Goal: Task Accomplishment & Management: Manage account settings

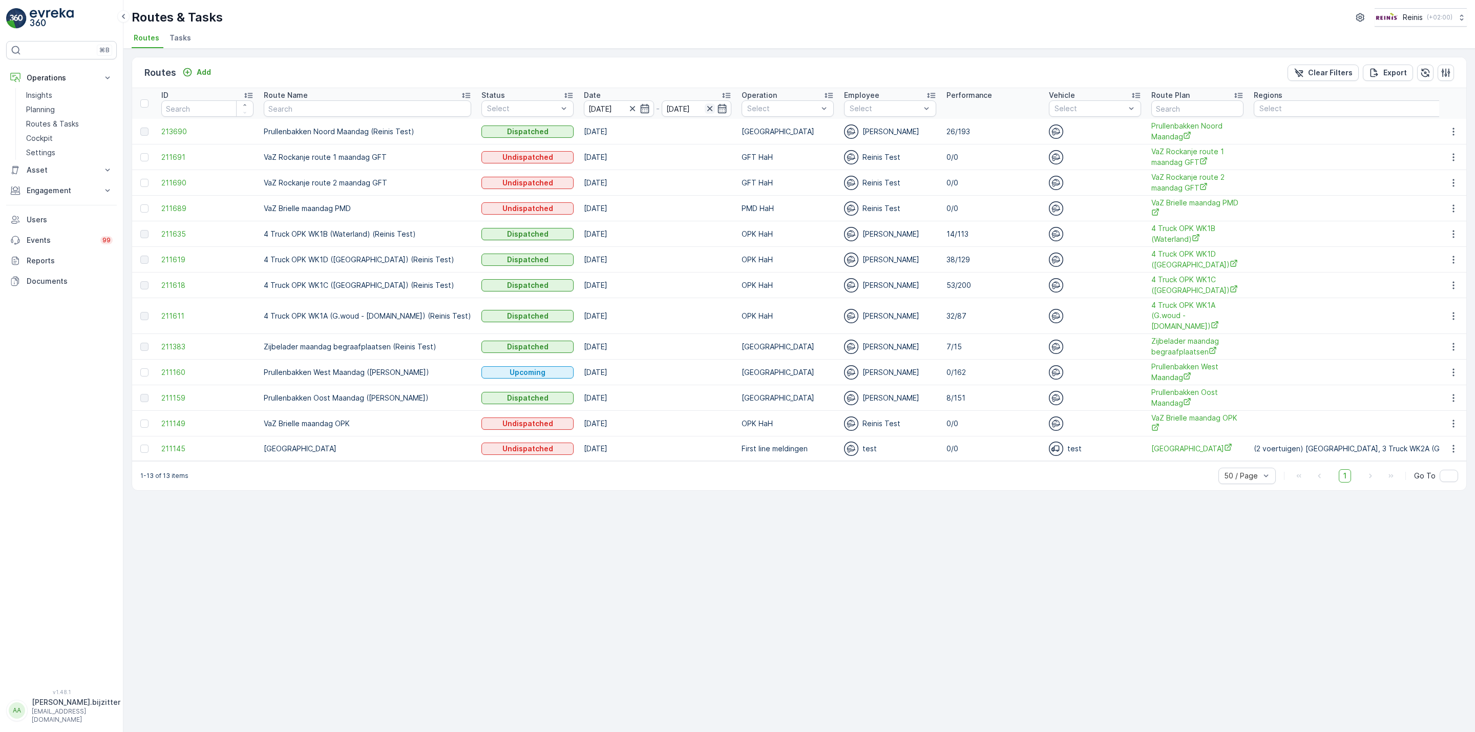
click at [705, 107] on icon "button" at bounding box center [710, 108] width 10 height 10
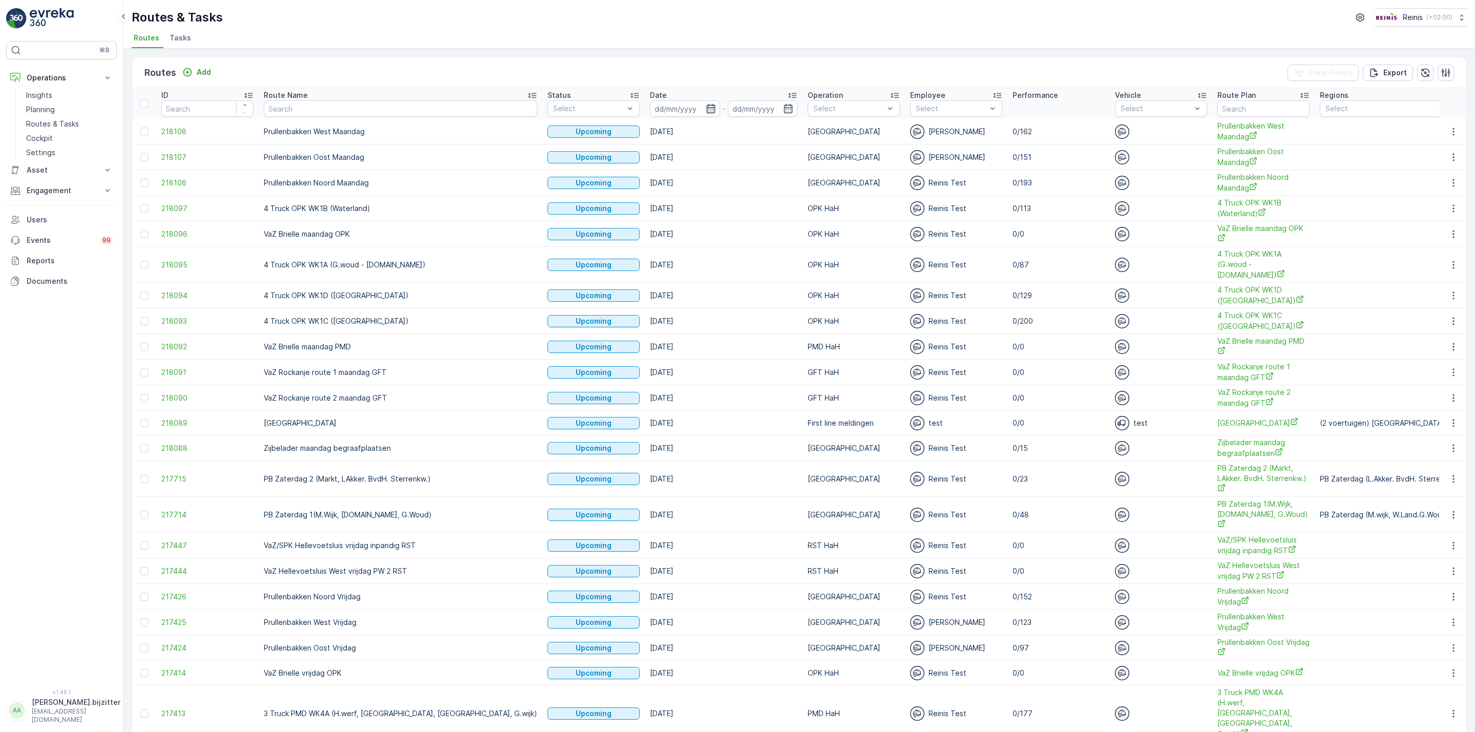
click at [706, 111] on icon "button" at bounding box center [711, 108] width 10 height 10
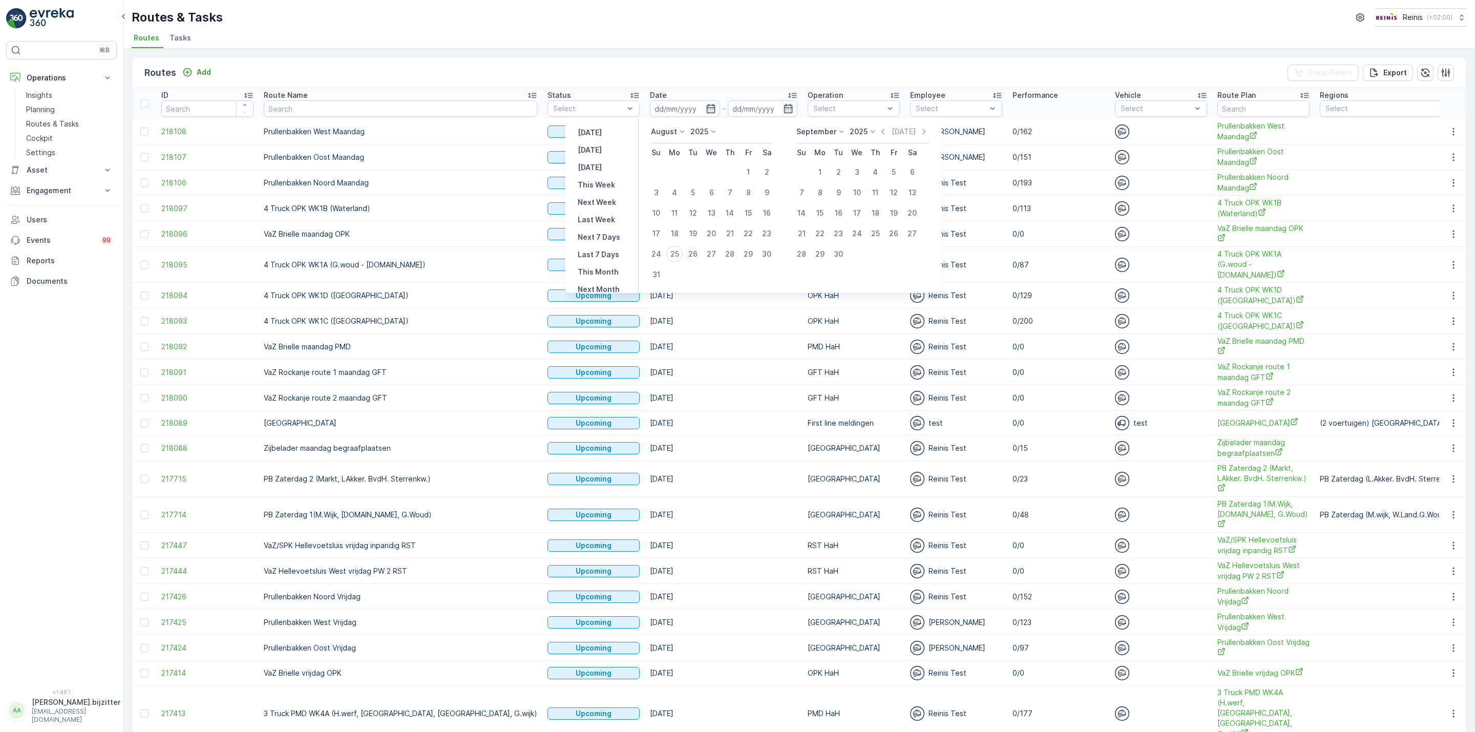
click at [695, 251] on div "26" at bounding box center [693, 254] width 16 height 16
type input "[DATE]"
click at [695, 251] on div "26" at bounding box center [693, 254] width 16 height 16
type input "[DATE]"
click at [695, 249] on div "26" at bounding box center [693, 254] width 16 height 16
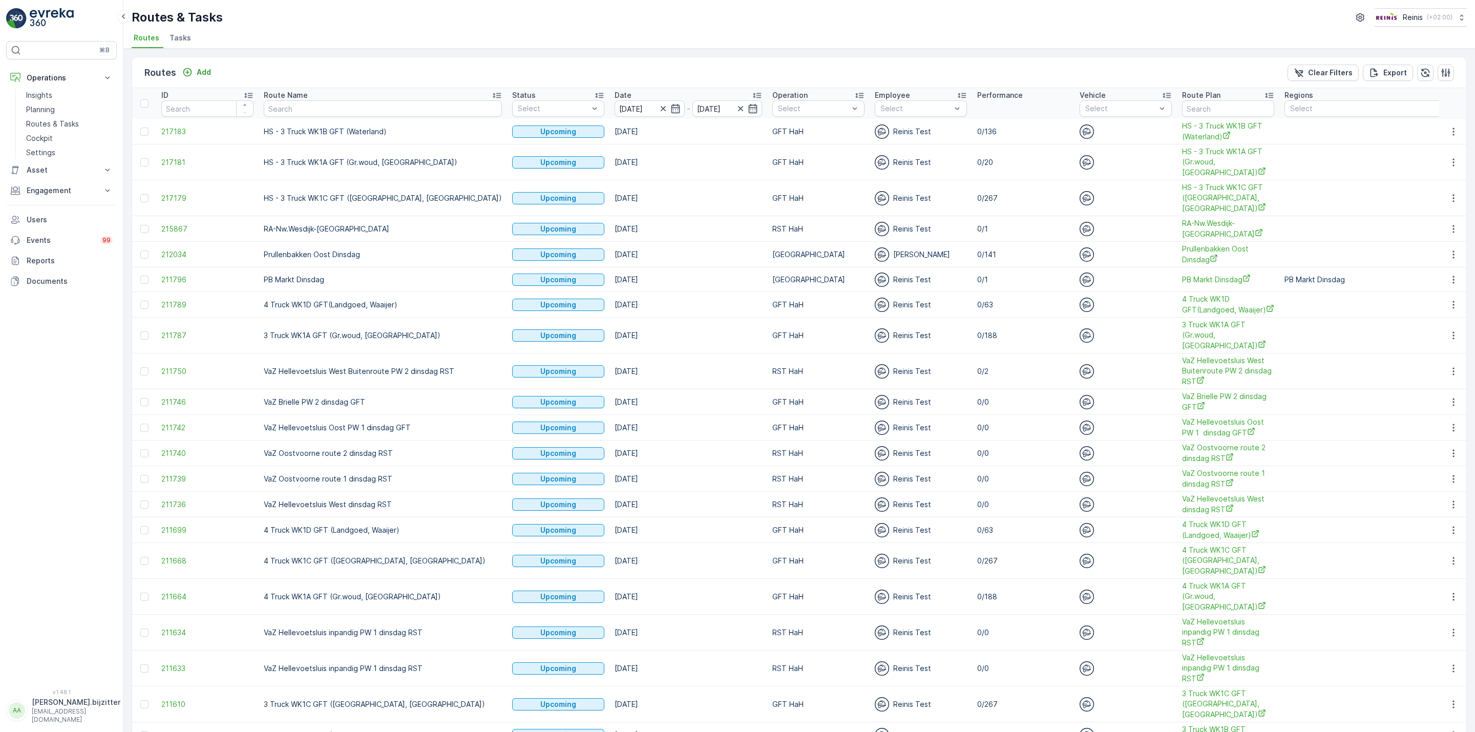
click at [492, 92] on icon at bounding box center [497, 95] width 10 height 10
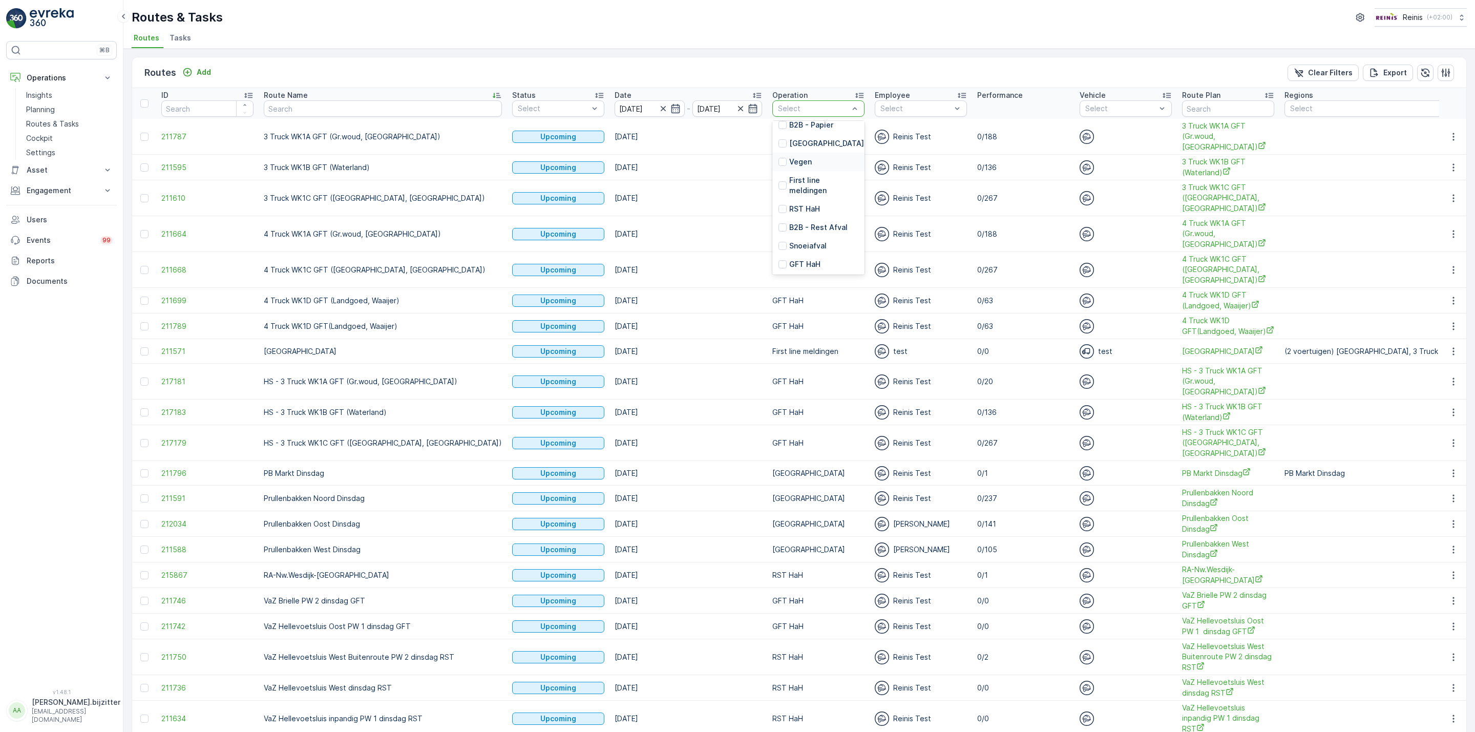
scroll to position [231, 0]
click at [779, 260] on div at bounding box center [783, 264] width 8 height 8
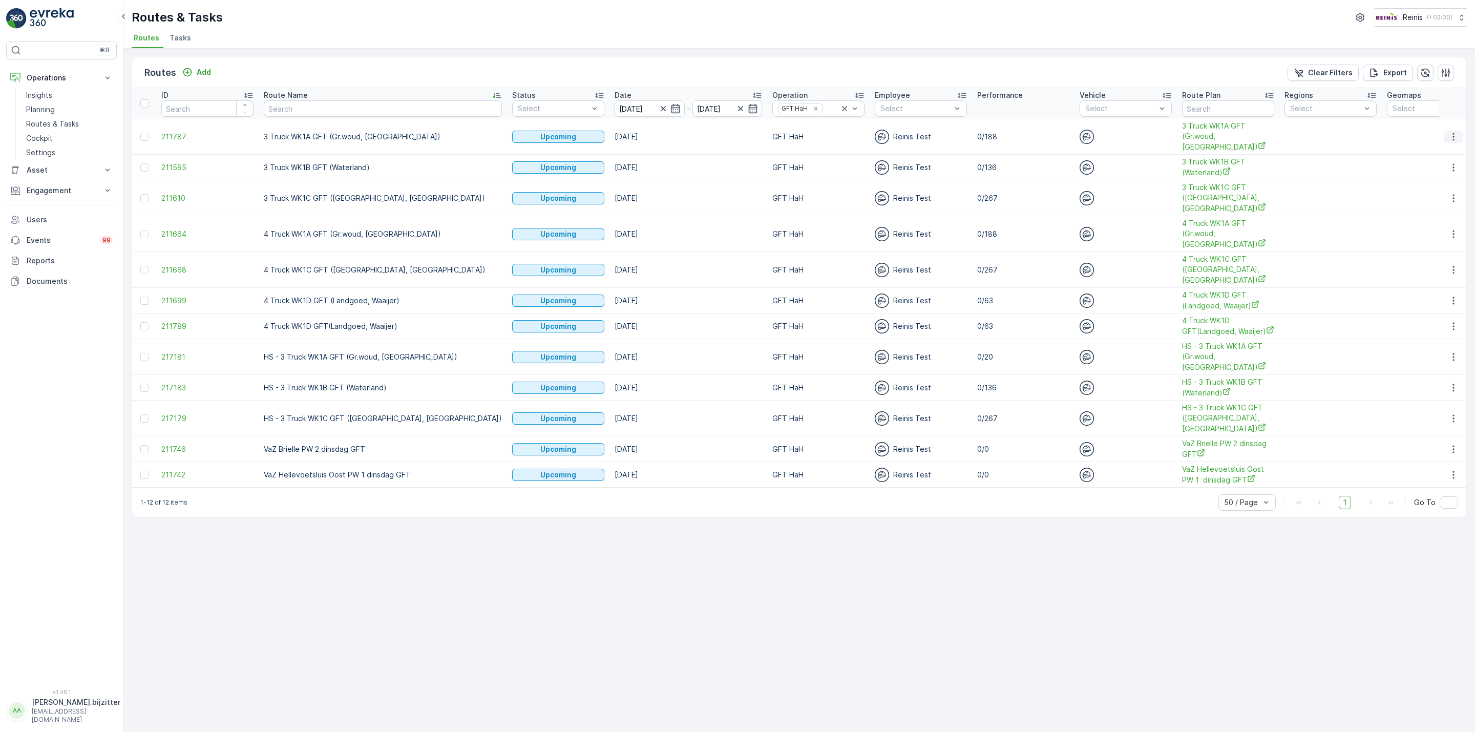
click at [1457, 140] on icon "button" at bounding box center [1454, 137] width 10 height 10
click at [1440, 149] on span "See More Details" at bounding box center [1429, 152] width 59 height 10
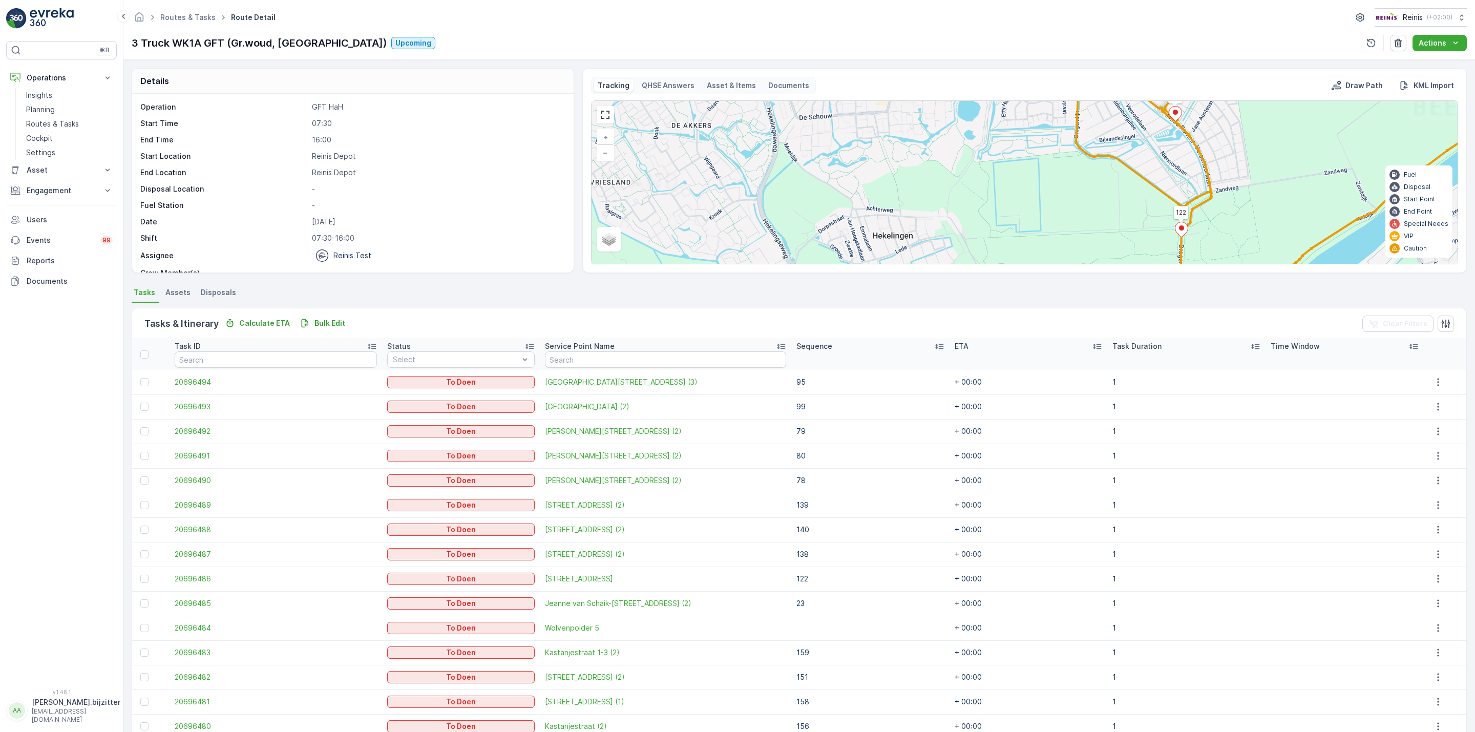
drag, startPoint x: 1145, startPoint y: 157, endPoint x: 1100, endPoint y: 214, distance: 71.8
click at [1094, 226] on div "5 2 4 3 9 7 3 2 4 5 10 3 3 11 8 8 6 2 11 7 14 2 9 14 5 10 8 122 126 140 143 1 1…" at bounding box center [1025, 182] width 866 height 163
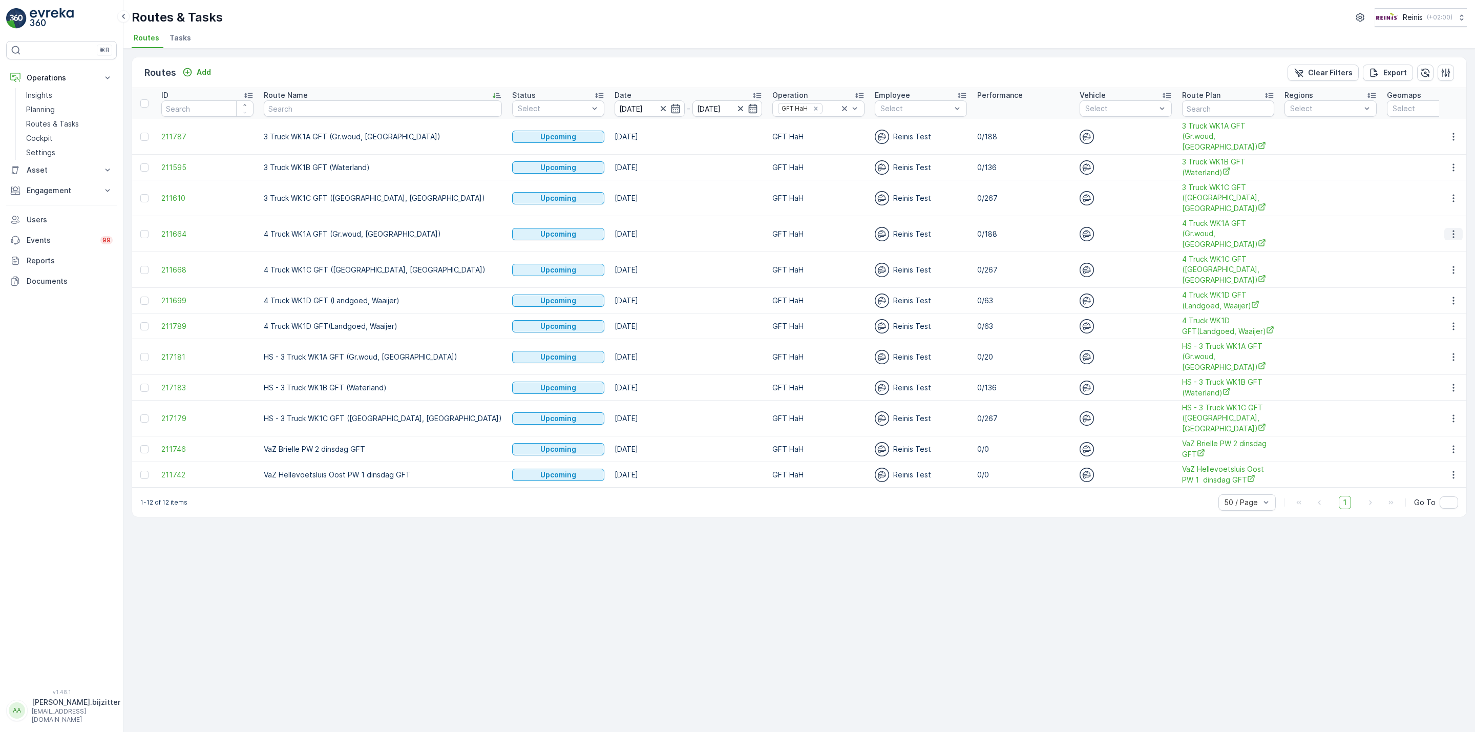
click at [1451, 234] on icon "button" at bounding box center [1454, 234] width 10 height 10
click at [1441, 247] on span "See More Details" at bounding box center [1429, 250] width 59 height 10
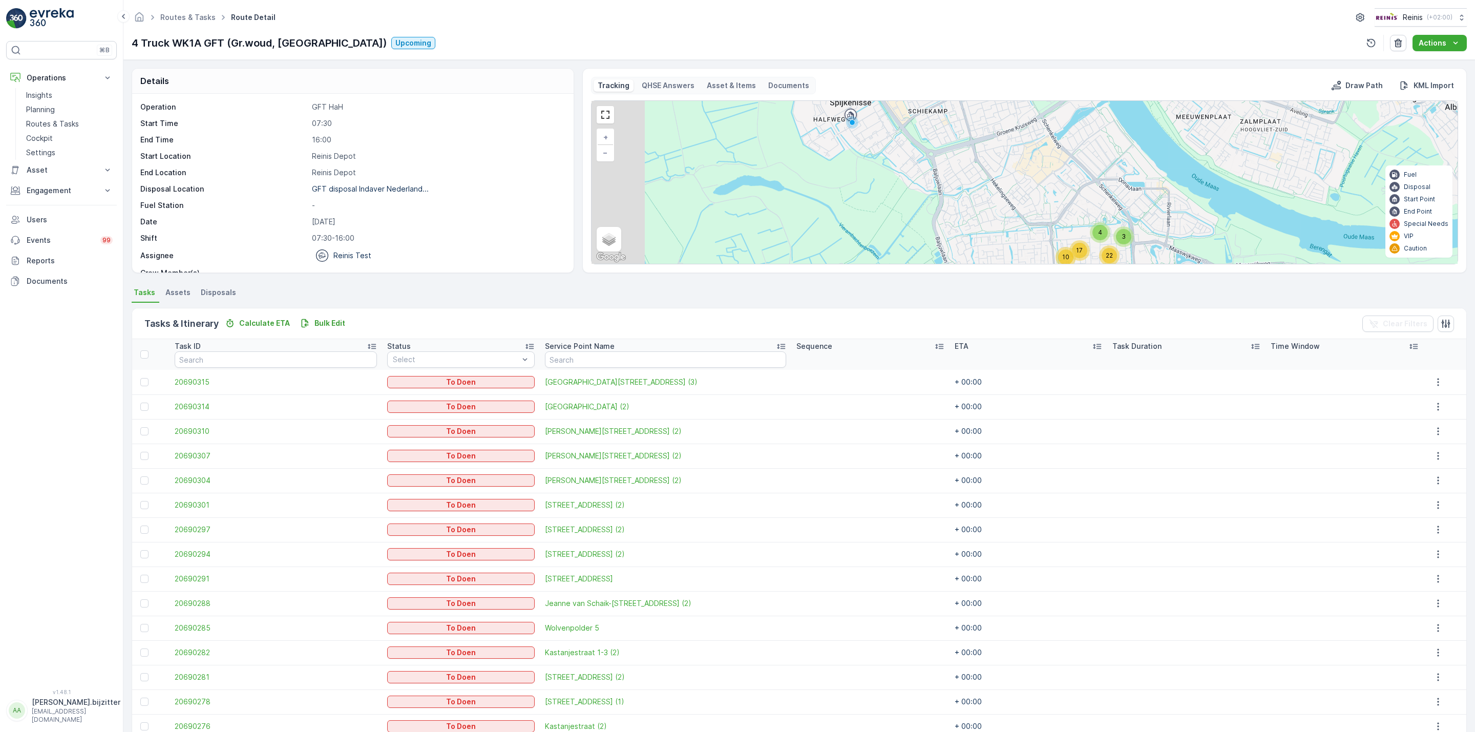
drag, startPoint x: 1079, startPoint y: 217, endPoint x: 1153, endPoint y: 115, distance: 125.1
click at [1153, 115] on div "4 3 10 17 22 3 2 11 16 33 23 26 16 + − Satellite Roadmap Terrain Hybrid Leaflet…" at bounding box center [1025, 182] width 866 height 163
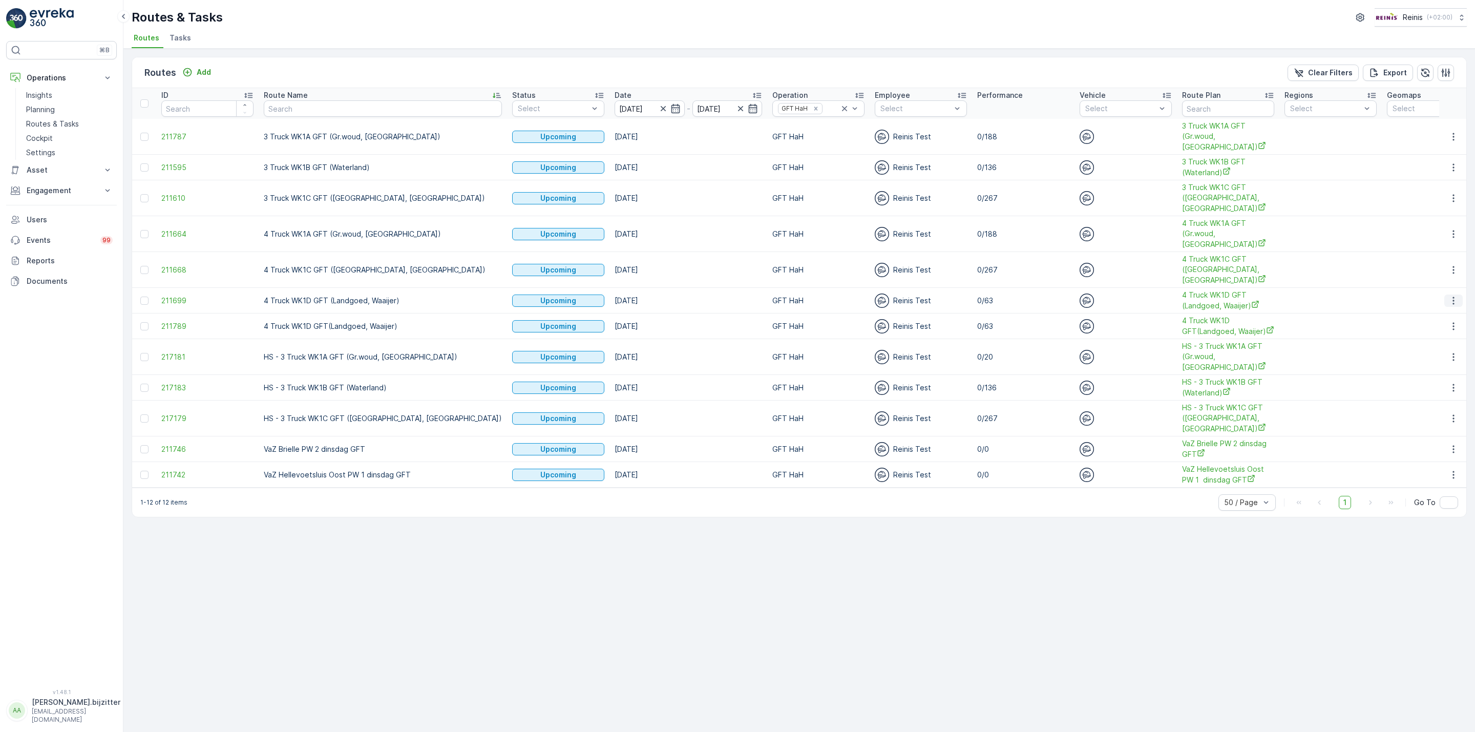
click at [1451, 298] on icon "button" at bounding box center [1454, 301] width 10 height 10
click at [1434, 317] on span "See More Details" at bounding box center [1429, 317] width 59 height 10
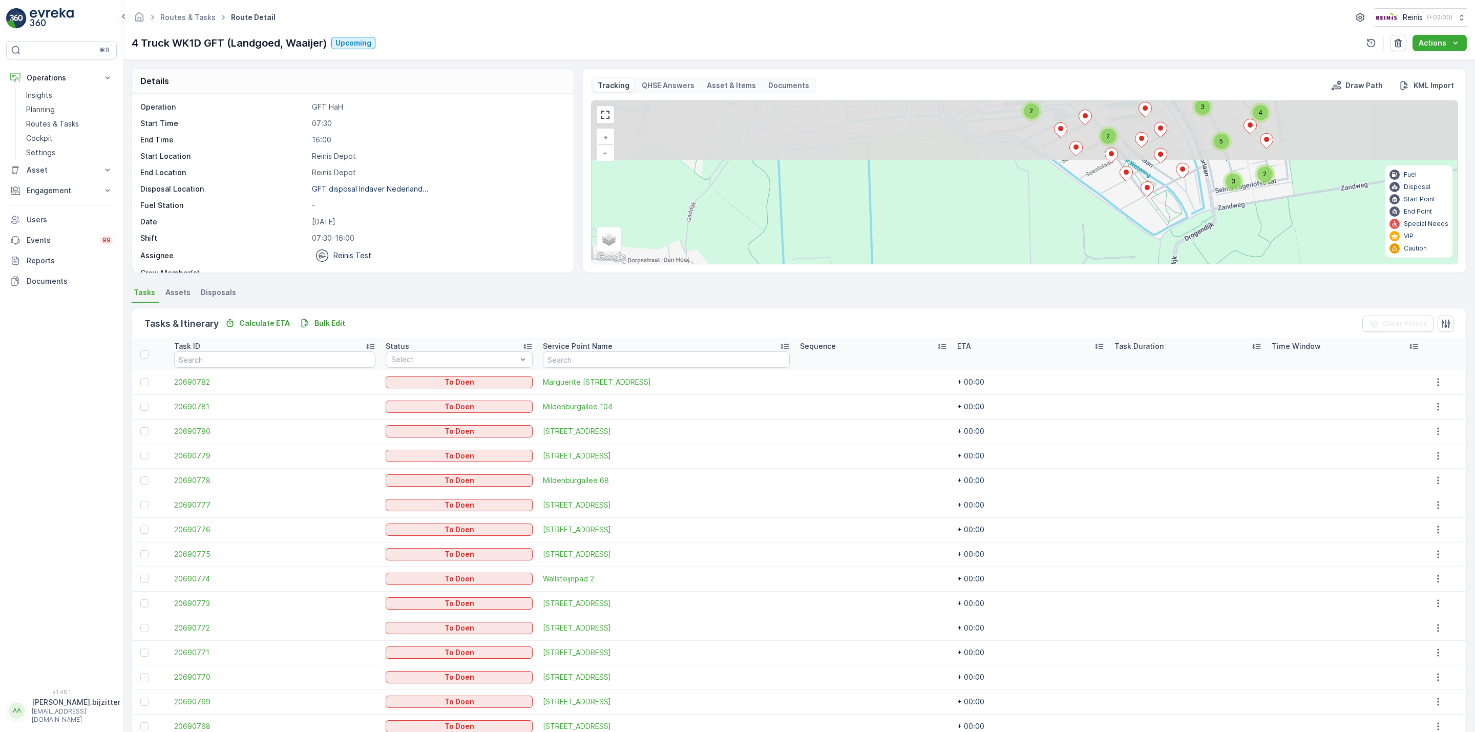
drag, startPoint x: 1244, startPoint y: 156, endPoint x: 1188, endPoint y: 271, distance: 127.9
click at [1188, 271] on div "Tracking QHSE Answers Asset & Items Documents Draw Path KML Import 2 2 2 2 2 3 …" at bounding box center [1024, 170] width 885 height 205
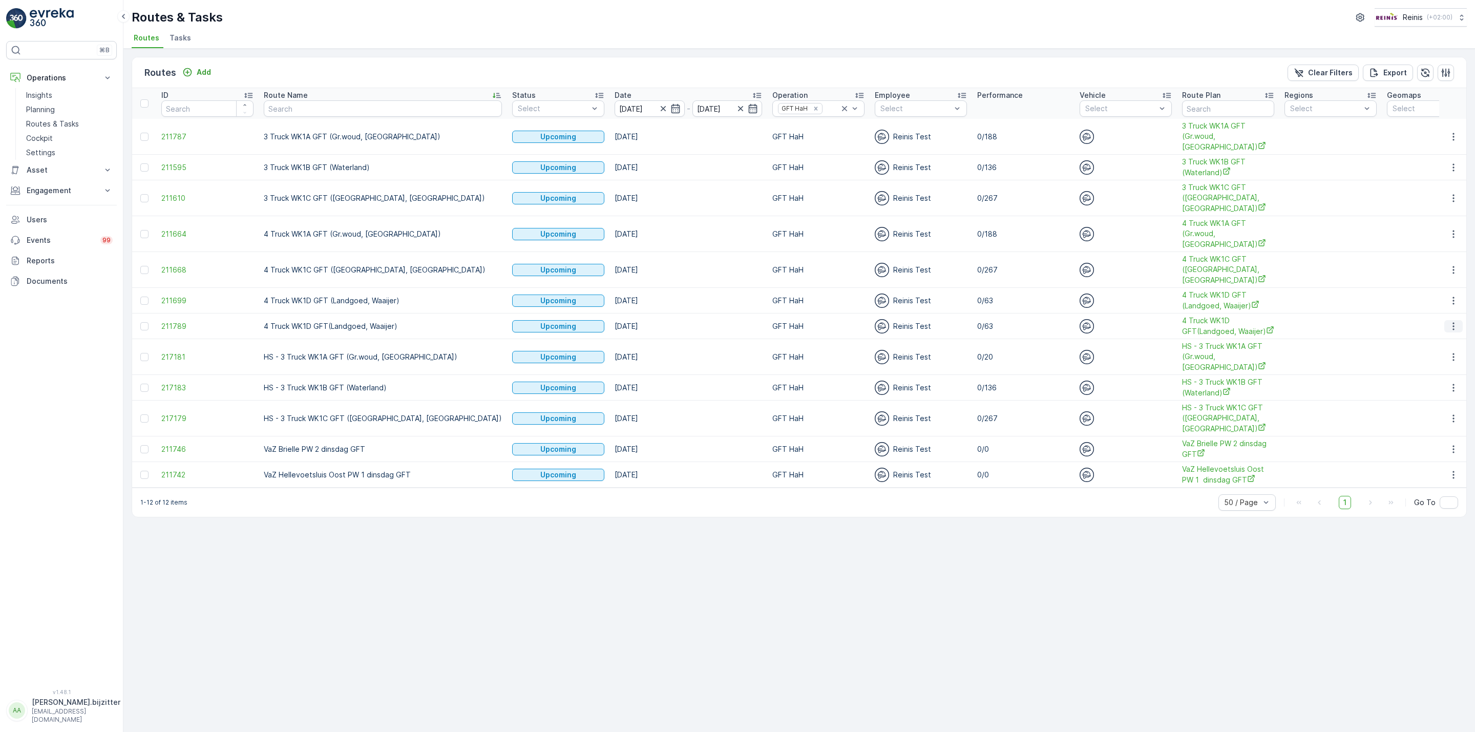
click at [1451, 325] on icon "button" at bounding box center [1454, 326] width 10 height 10
click at [1447, 342] on span "See More Details" at bounding box center [1429, 343] width 59 height 10
click at [1451, 356] on icon "button" at bounding box center [1454, 357] width 10 height 10
click at [1448, 368] on div "See More Details" at bounding box center [1435, 374] width 79 height 14
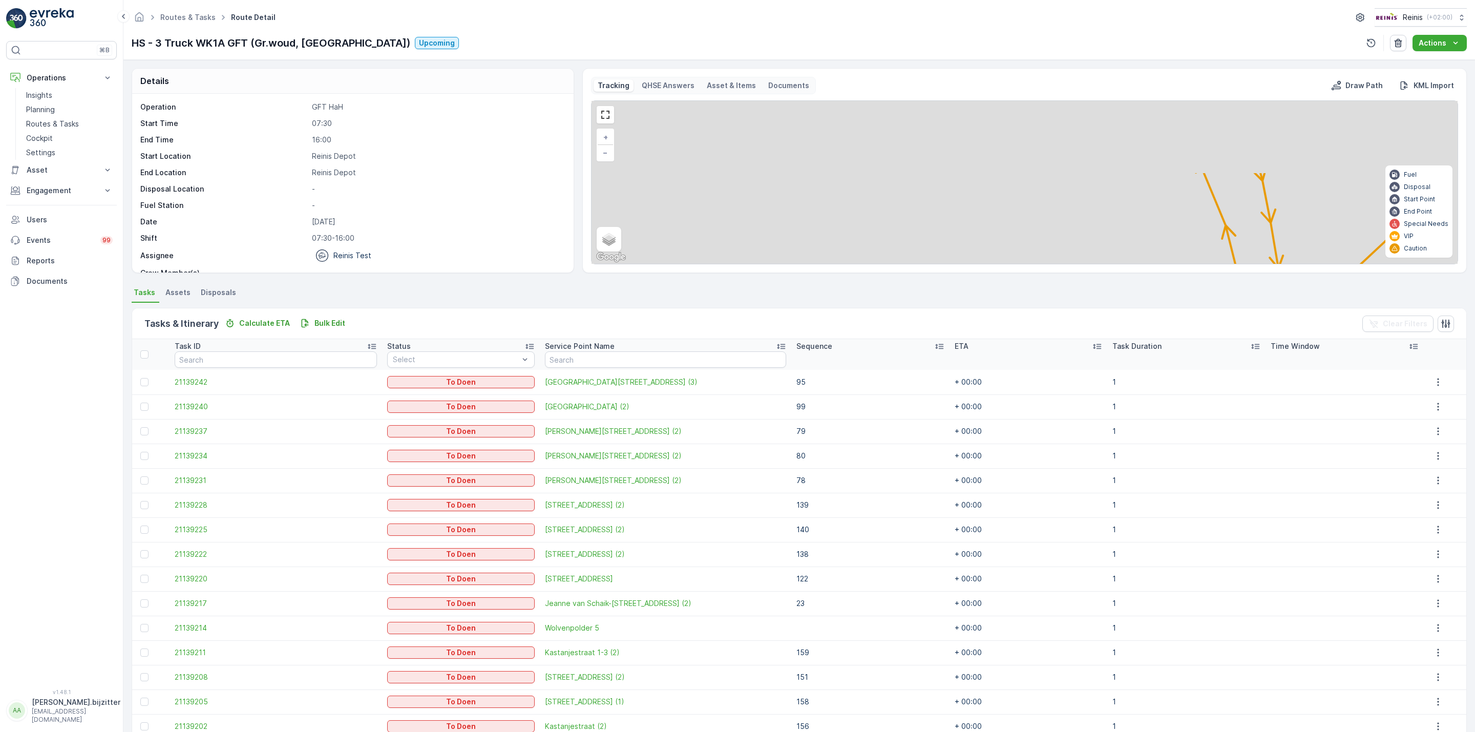
drag, startPoint x: 1192, startPoint y: 200, endPoint x: 1187, endPoint y: 177, distance: 23.0
click at [1059, 193] on div "122 23 126 99 95 78 79 80 140 156 157 159 158 139 138 152 151 154 153 + − Satel…" at bounding box center [1025, 182] width 866 height 163
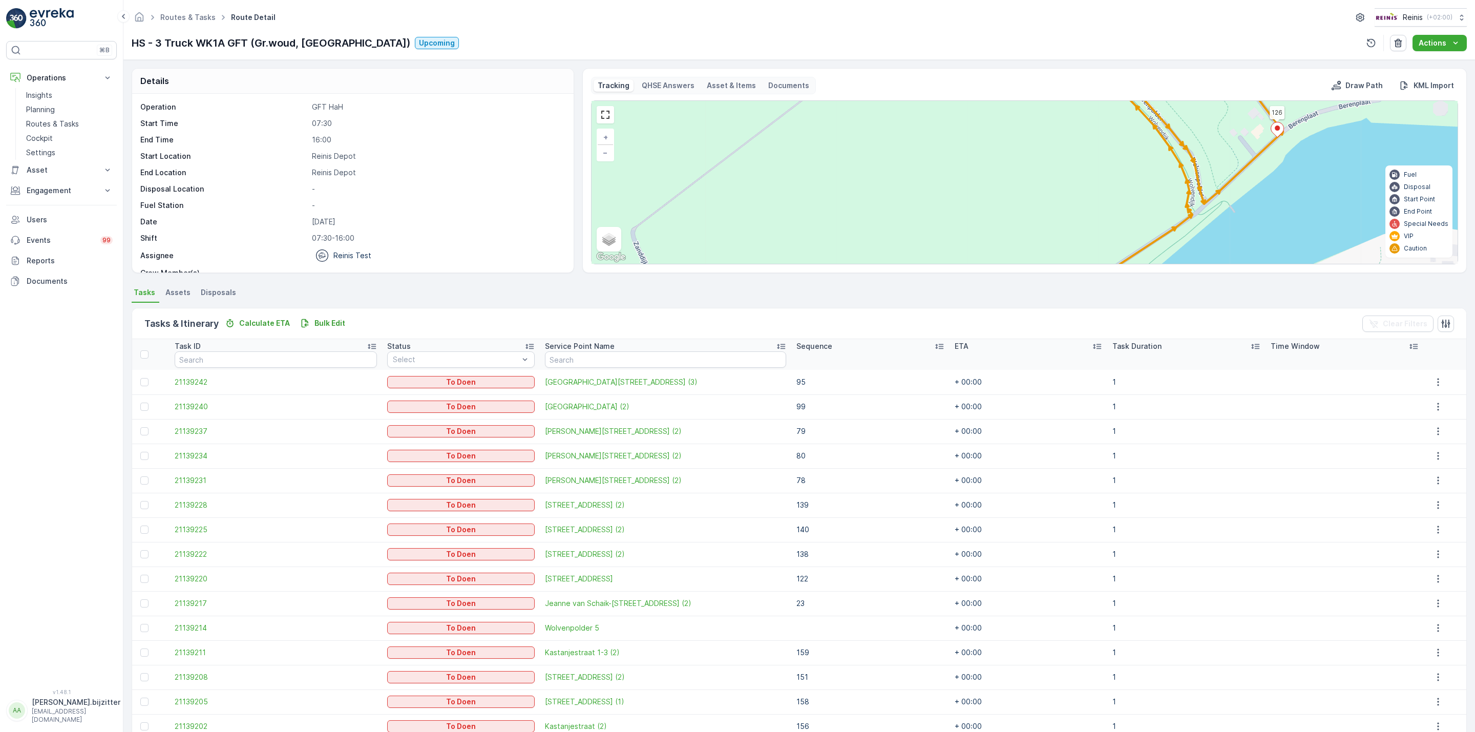
drag, startPoint x: 1225, startPoint y: 159, endPoint x: 1182, endPoint y: 220, distance: 74.7
click at [1182, 220] on div "2 2 2 122 23 126 99 95 78 79 80 140 156 157 159 158 139 138 152 151 154 153 + −…" at bounding box center [1025, 182] width 866 height 163
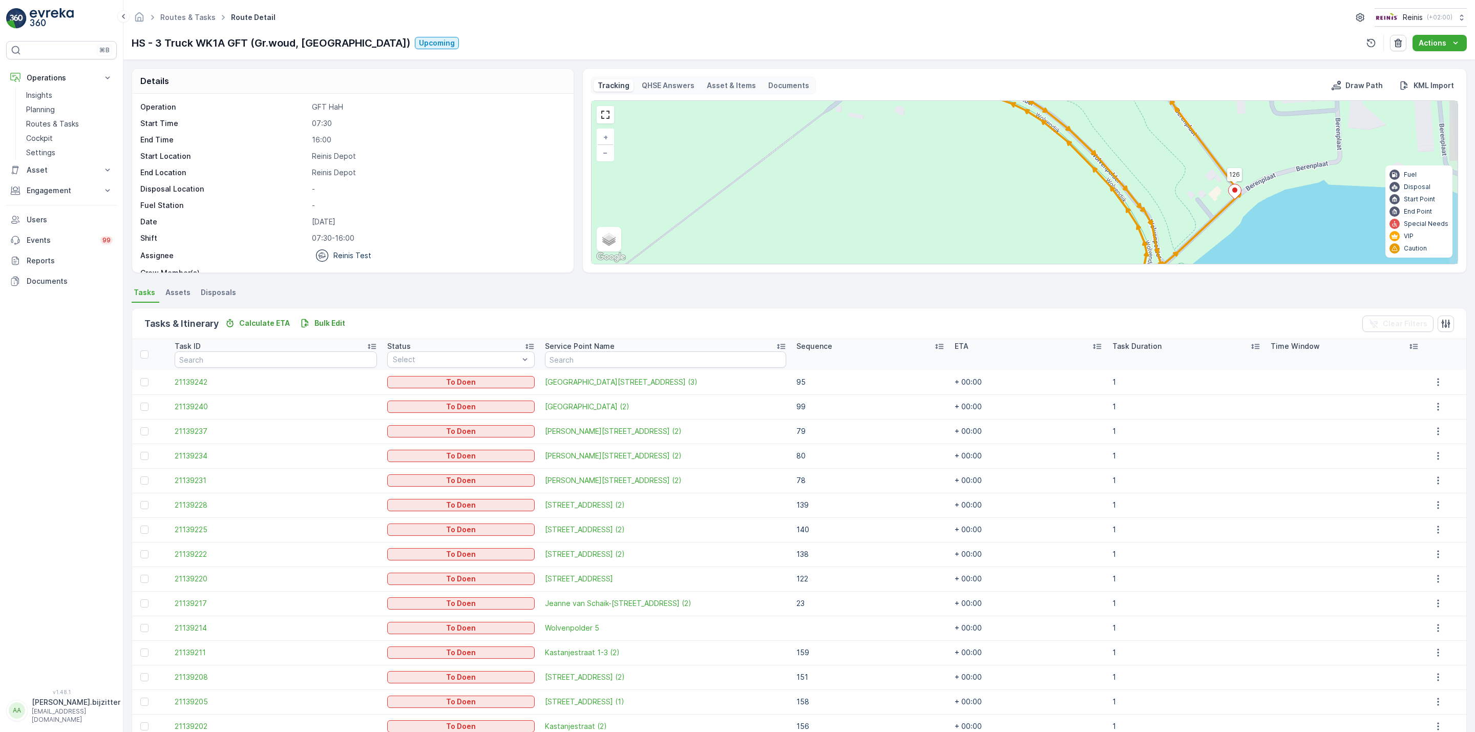
drag, startPoint x: 1152, startPoint y: 144, endPoint x: 1225, endPoint y: 196, distance: 89.8
click at [1229, 197] on div "2 2 2 122 23 126 99 95 78 79 80 140 156 157 159 158 + − Satellite Roadmap Terra…" at bounding box center [1025, 182] width 866 height 163
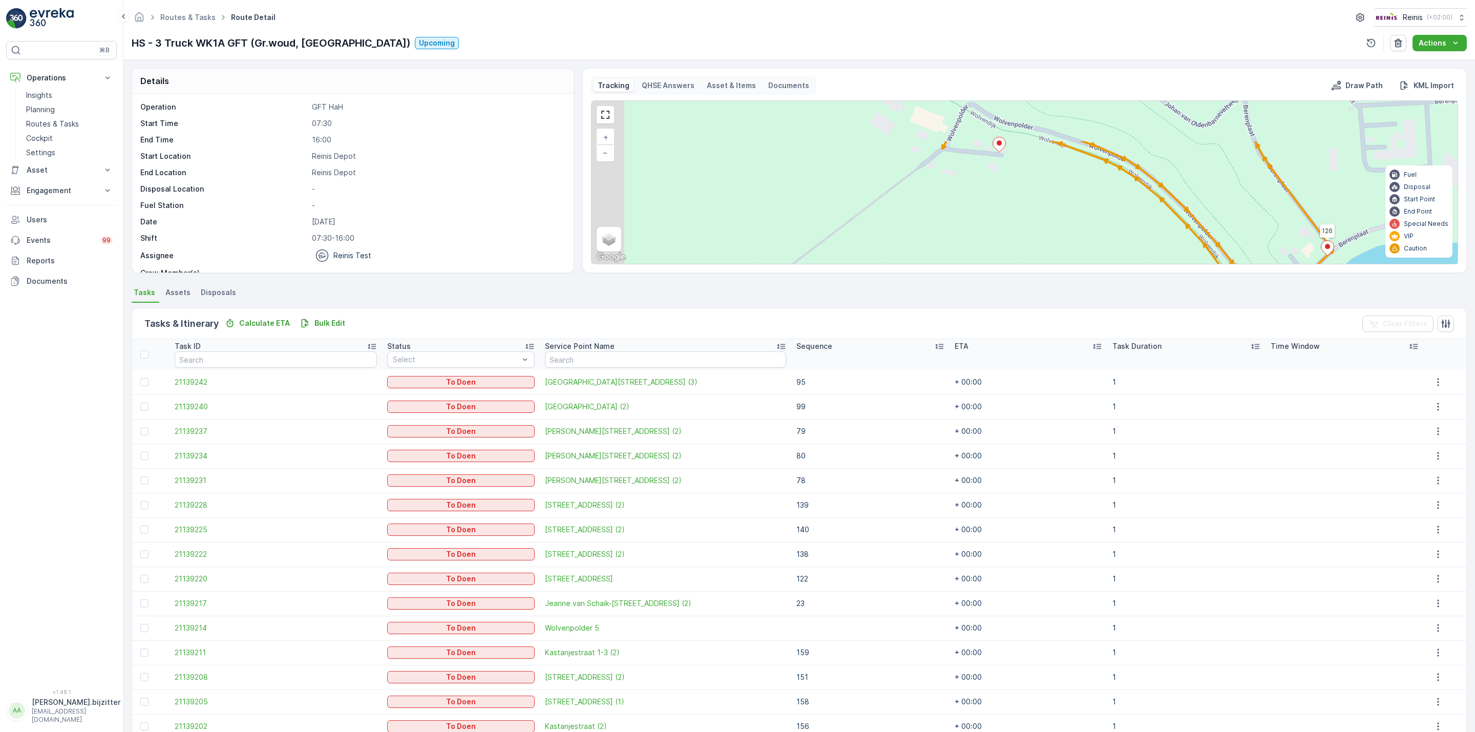
click at [1226, 187] on div "2 2 2 122 23 126 99 95 78 79 80 140 156 157 159 158 + − Satellite Roadmap Terra…" at bounding box center [1025, 182] width 866 height 163
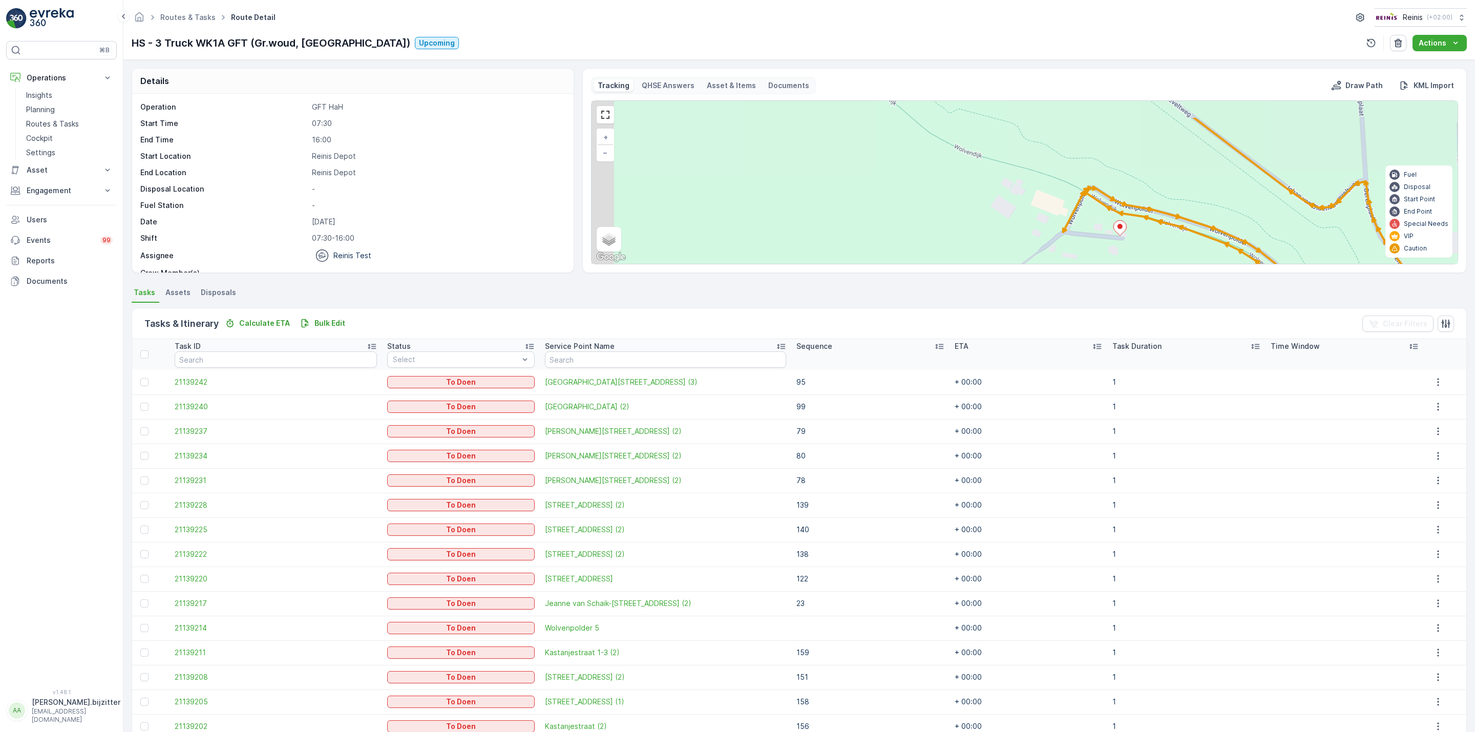
drag, startPoint x: 1218, startPoint y: 191, endPoint x: 1150, endPoint y: 197, distance: 67.9
click at [1218, 191] on div "2 2 2 122 23 126 99 95 78 79 80 140 156 157 159 158 + − Satellite Roadmap Terra…" at bounding box center [1025, 182] width 866 height 163
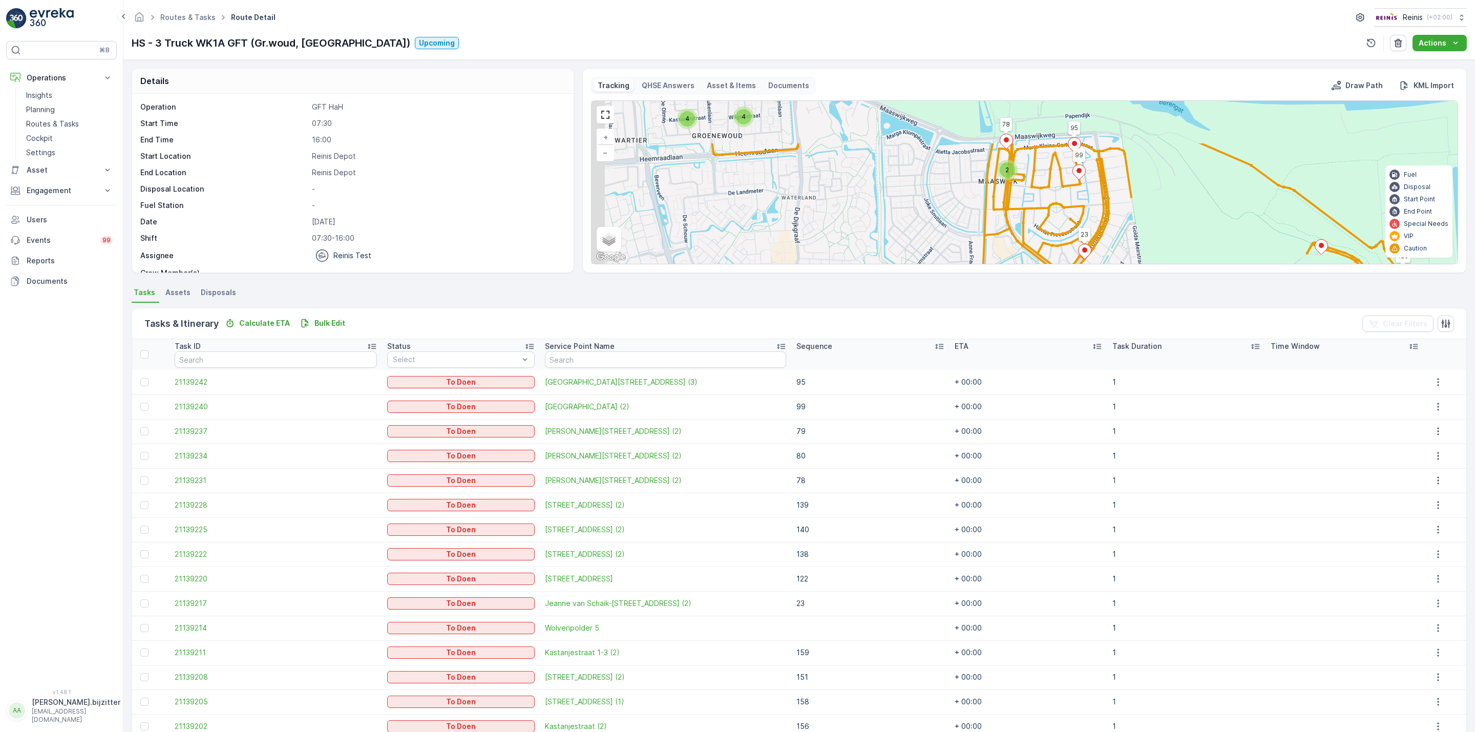
drag, startPoint x: 1058, startPoint y: 151, endPoint x: 1166, endPoint y: 205, distance: 121.4
click at [1166, 205] on div "2 2 4 4 122 23 126 99 95 78 140 + − Satellite Roadmap Terrain Hybrid Leaflet Ke…" at bounding box center [1025, 182] width 866 height 163
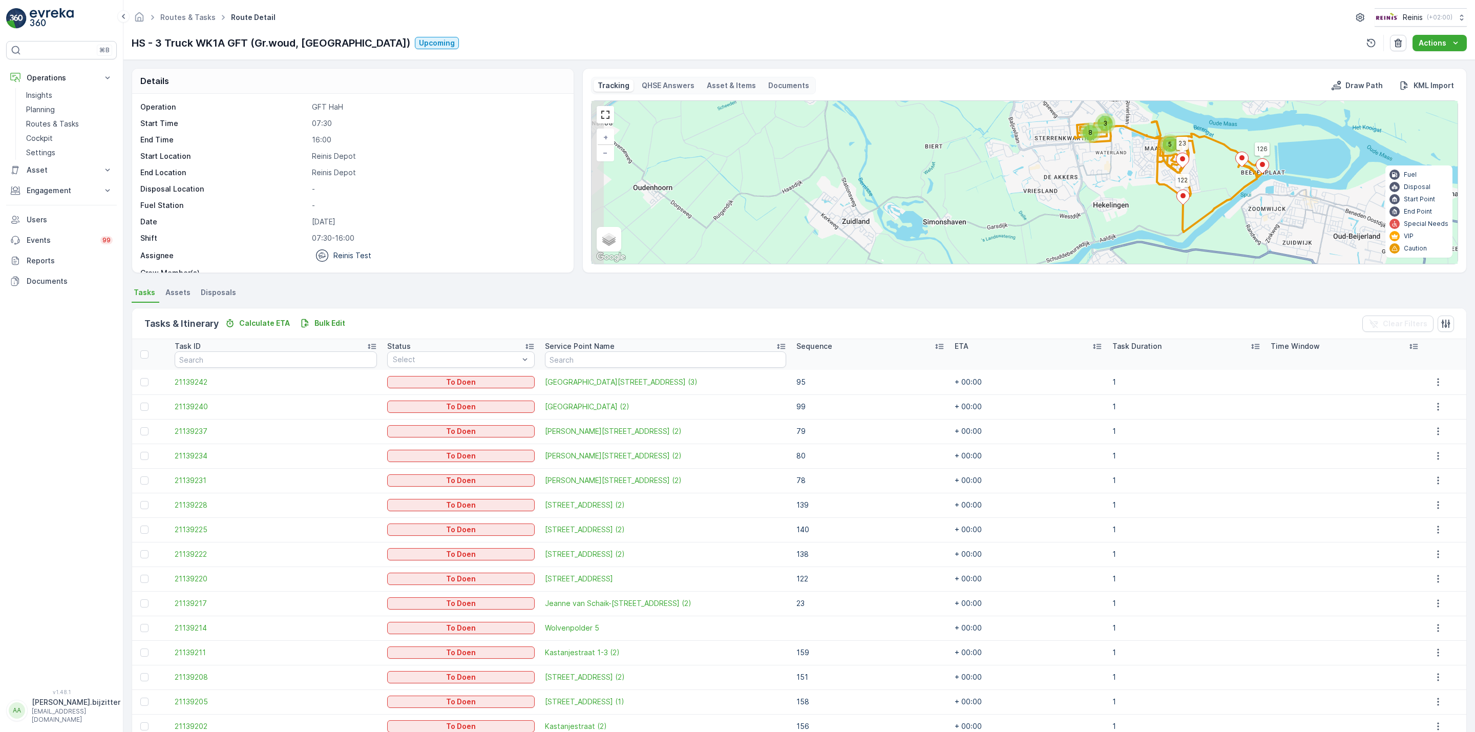
drag, startPoint x: 1030, startPoint y: 172, endPoint x: 1104, endPoint y: 143, distance: 79.3
click at [1104, 143] on div "5 3 8 122 23 126 + − Satellite Roadmap Terrain Hybrid Leaflet Keyboard shortcut…" at bounding box center [1025, 182] width 866 height 163
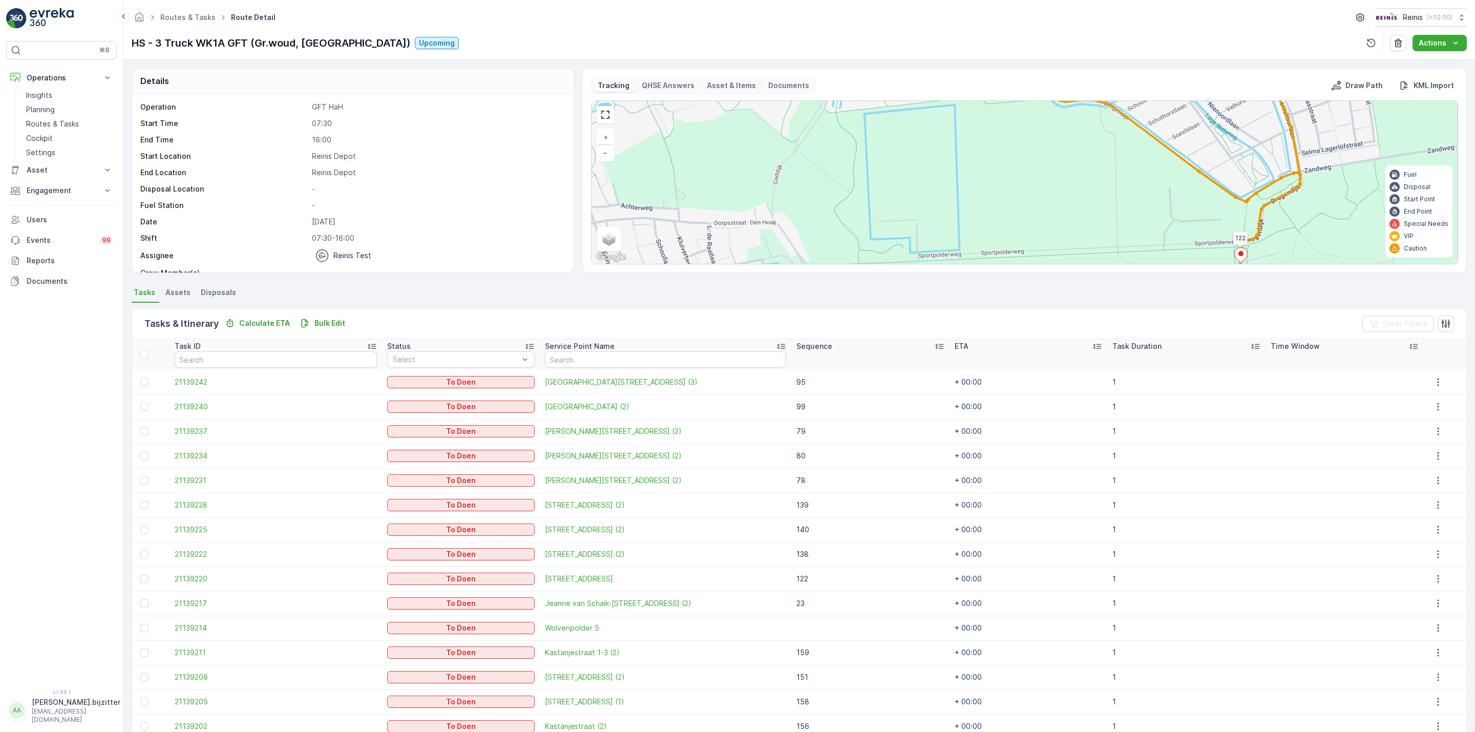
click at [1220, 217] on div "2 2 2 2 122 23 126 99 95 78 79 80 140 156 157 + − Satellite Roadmap Terrain Hyb…" at bounding box center [1025, 182] width 866 height 163
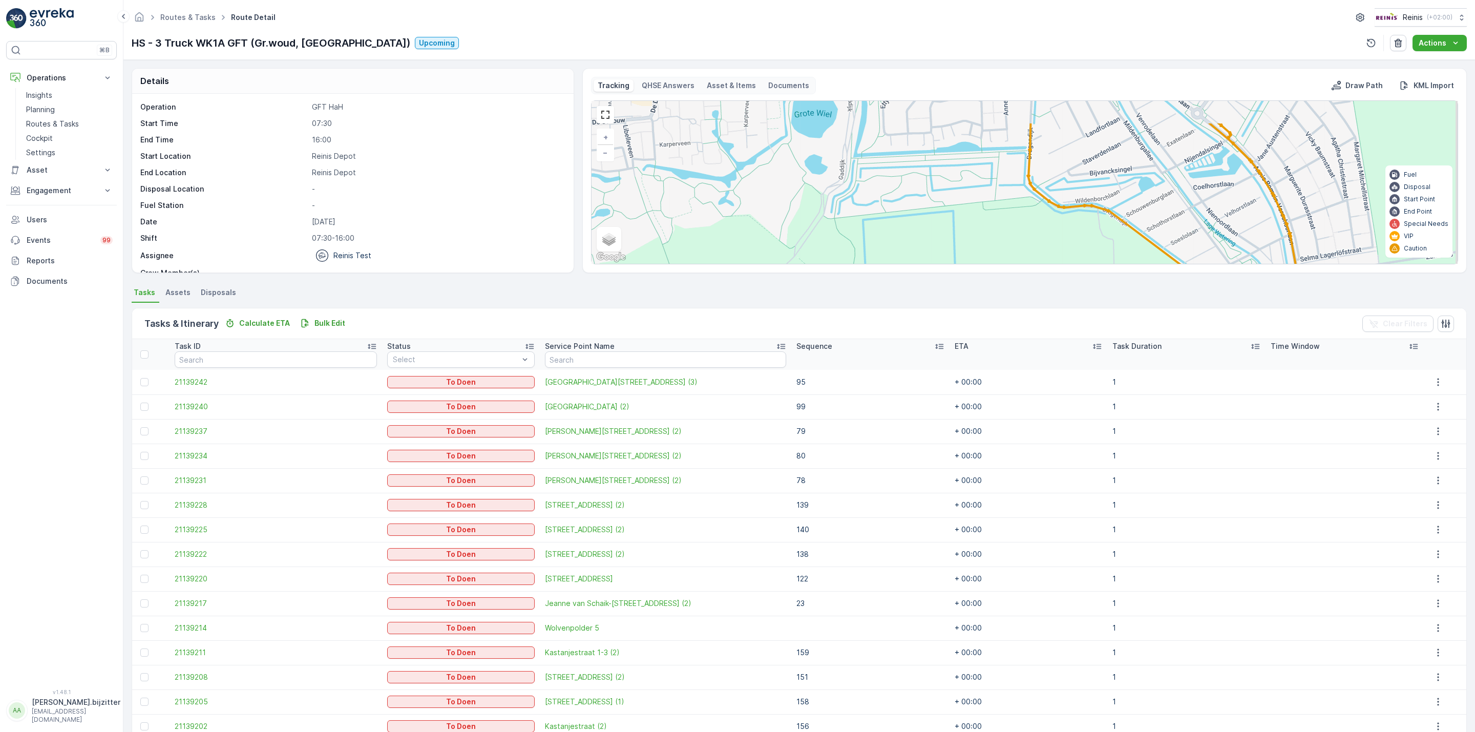
drag, startPoint x: 1223, startPoint y: 156, endPoint x: 1200, endPoint y: 198, distance: 48.4
click at [1216, 216] on div "2 2 2 2 122 23 126 99 95 78 79 80 140 156 157 + − Satellite Roadmap Terrain Hyb…" at bounding box center [1025, 182] width 866 height 163
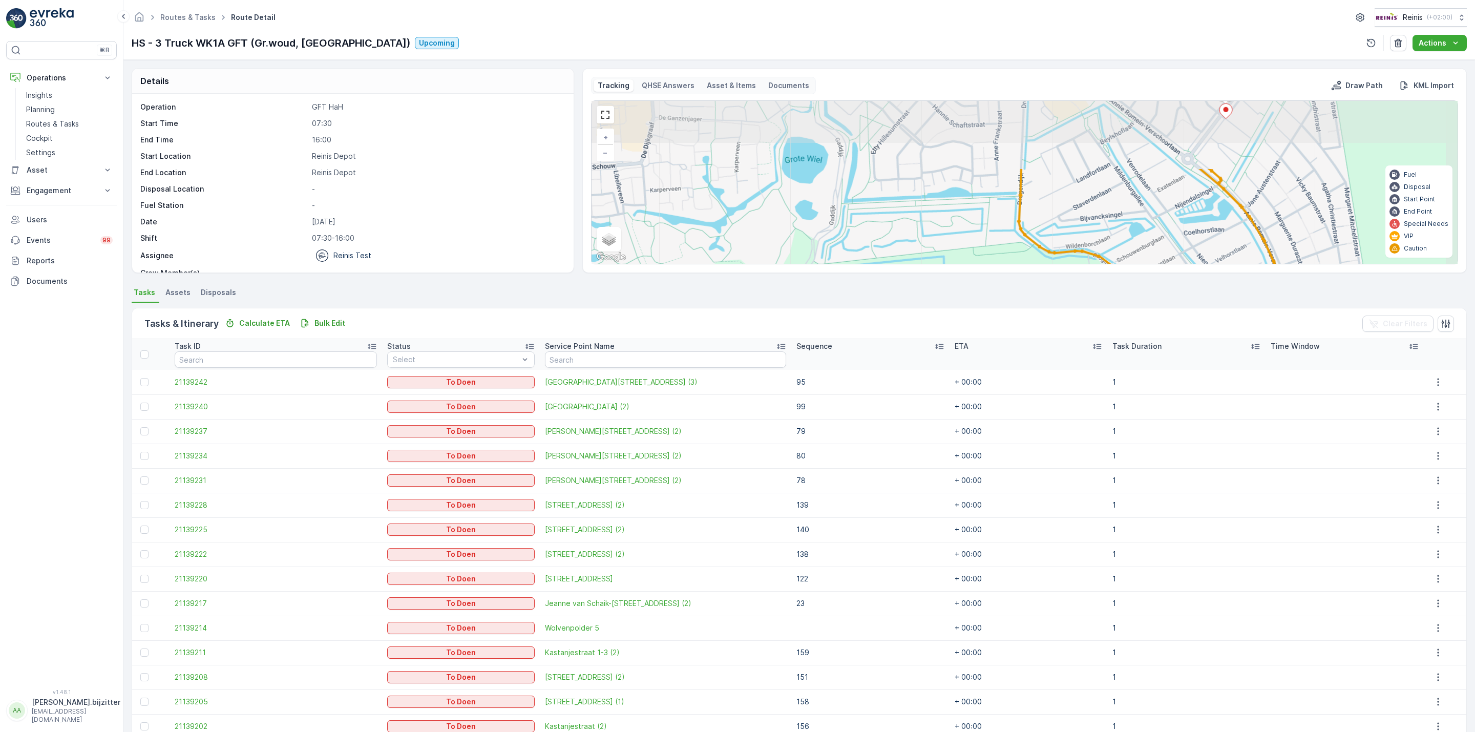
drag, startPoint x: 1166, startPoint y: 146, endPoint x: 1194, endPoint y: 213, distance: 72.1
click at [1193, 213] on div "2 2 2 2 122 23 126 99 95 78 79 80 140 156 157 + − Satellite Roadmap Terrain Hyb…" at bounding box center [1025, 182] width 866 height 163
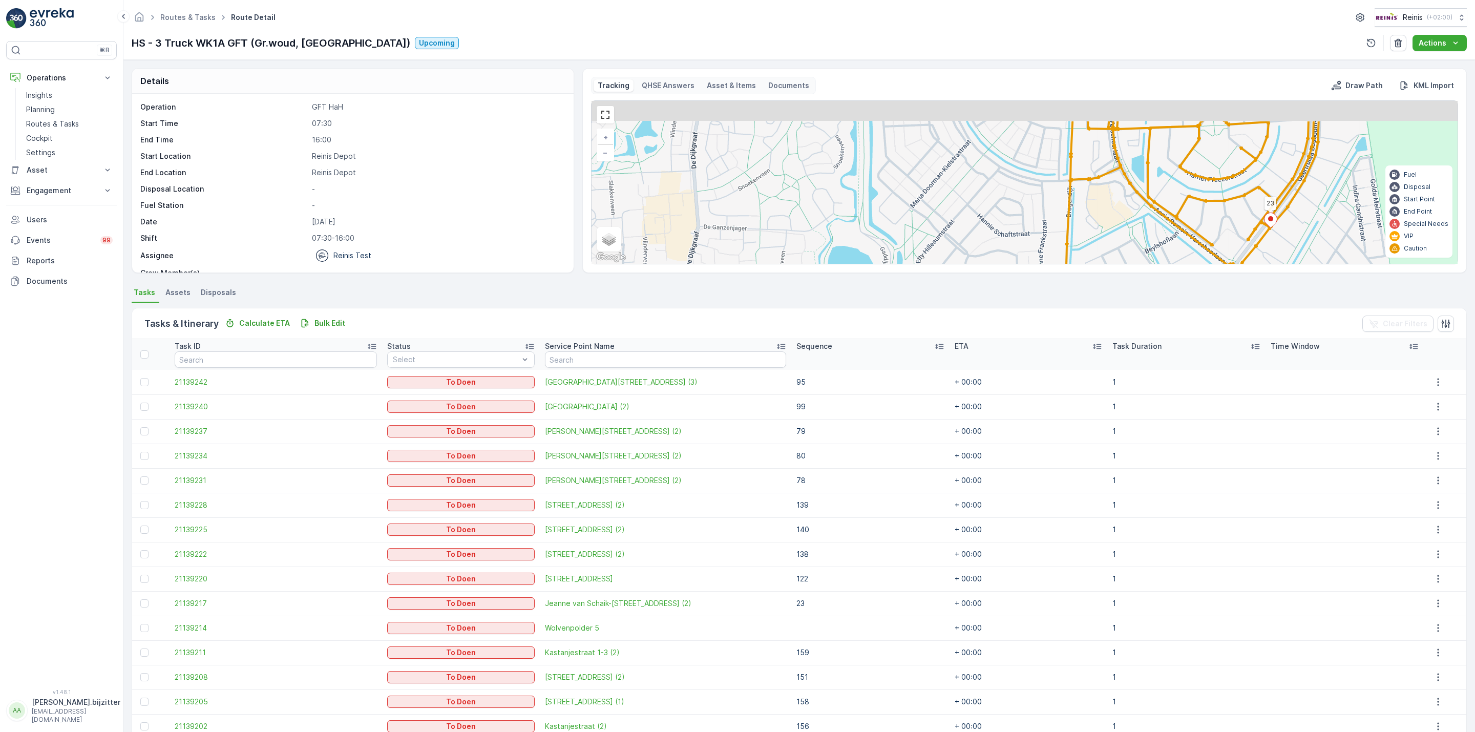
drag, startPoint x: 1154, startPoint y: 151, endPoint x: 1170, endPoint y: 191, distance: 42.5
click at [1170, 191] on div "2 2 2 2 122 23 126 99 95 78 79 80 140 156 157 + − Satellite Roadmap Terrain Hyb…" at bounding box center [1025, 182] width 866 height 163
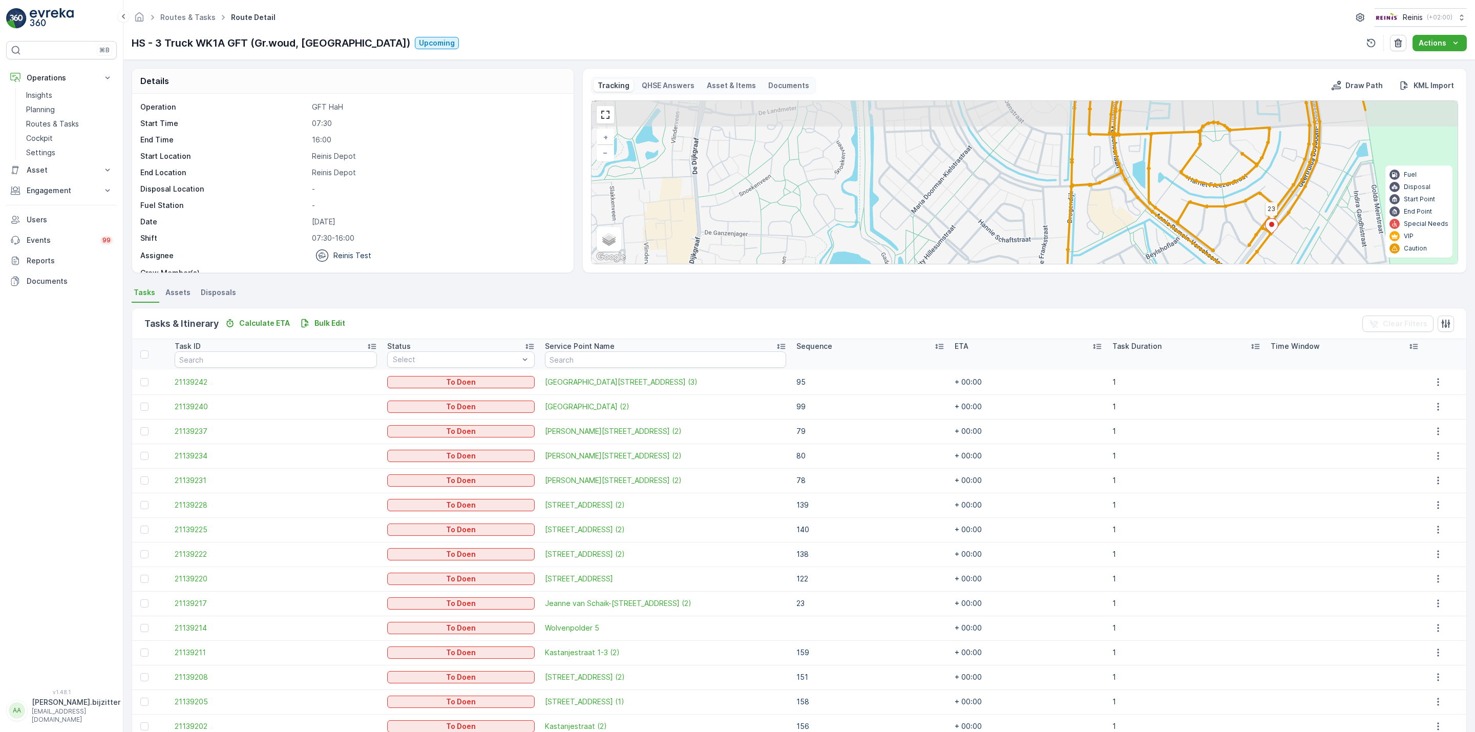
drag, startPoint x: 1154, startPoint y: 135, endPoint x: 1190, endPoint y: 208, distance: 81.1
click at [1190, 207] on icon at bounding box center [1160, 290] width 1504 height 907
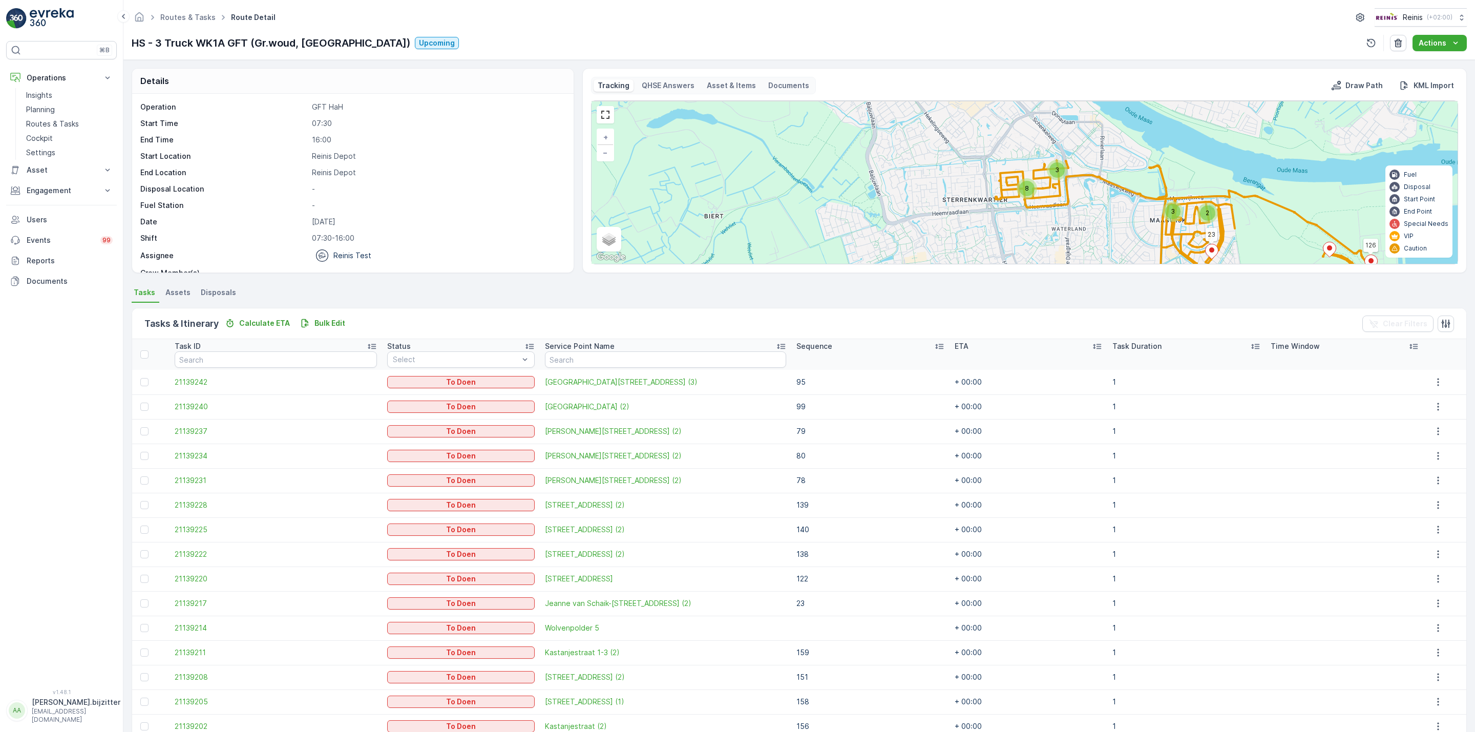
drag, startPoint x: 1060, startPoint y: 138, endPoint x: 1116, endPoint y: 197, distance: 80.4
click at [1116, 197] on div "2 3 3 8 122 23 126 + − Satellite Roadmap Terrain Hybrid Leaflet Keyboard shortc…" at bounding box center [1025, 182] width 866 height 163
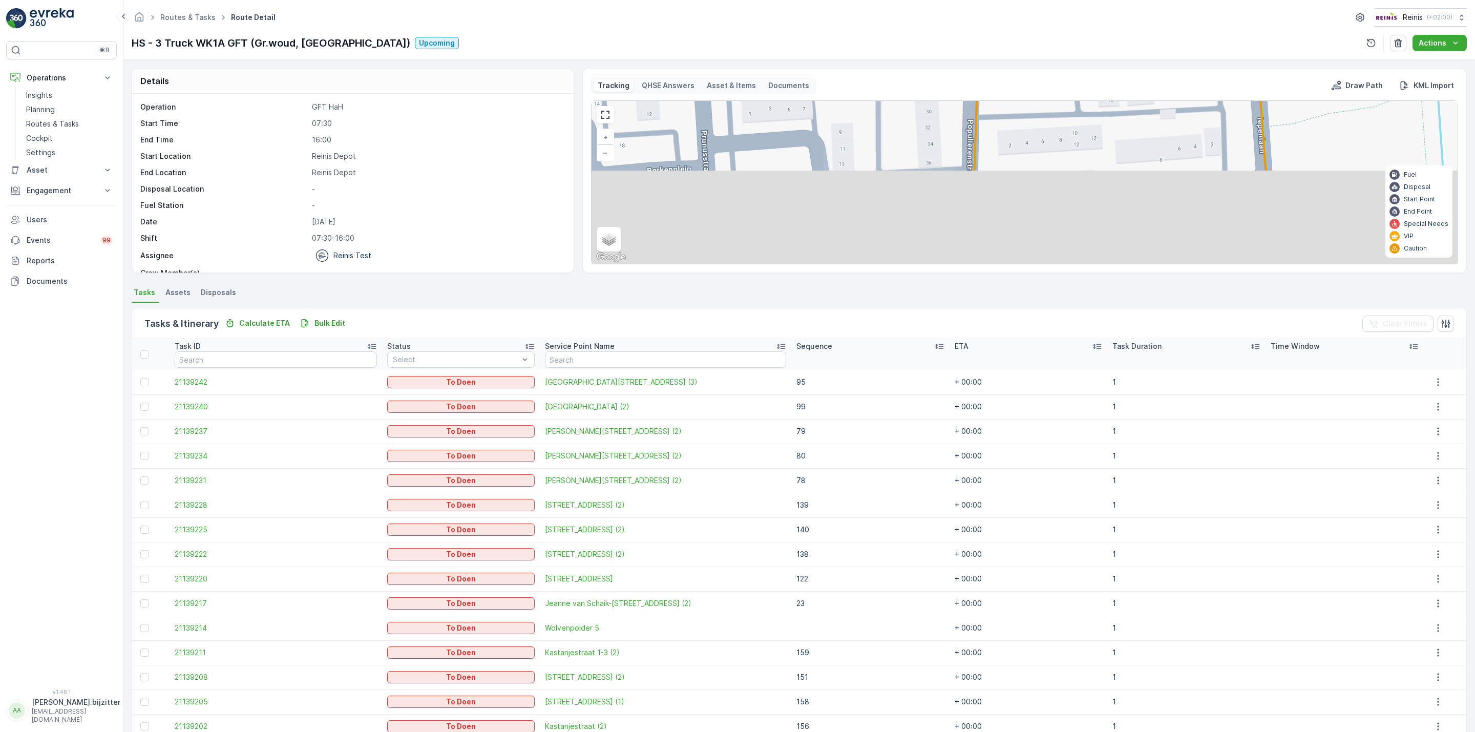
drag, startPoint x: 1095, startPoint y: 211, endPoint x: 1182, endPoint y: 102, distance: 139.9
click at [1182, 102] on div "122 23 126 99 95 78 79 80 140 156 157 159 158 139 138 152 151 154 153 + − Satel…" at bounding box center [1025, 182] width 866 height 163
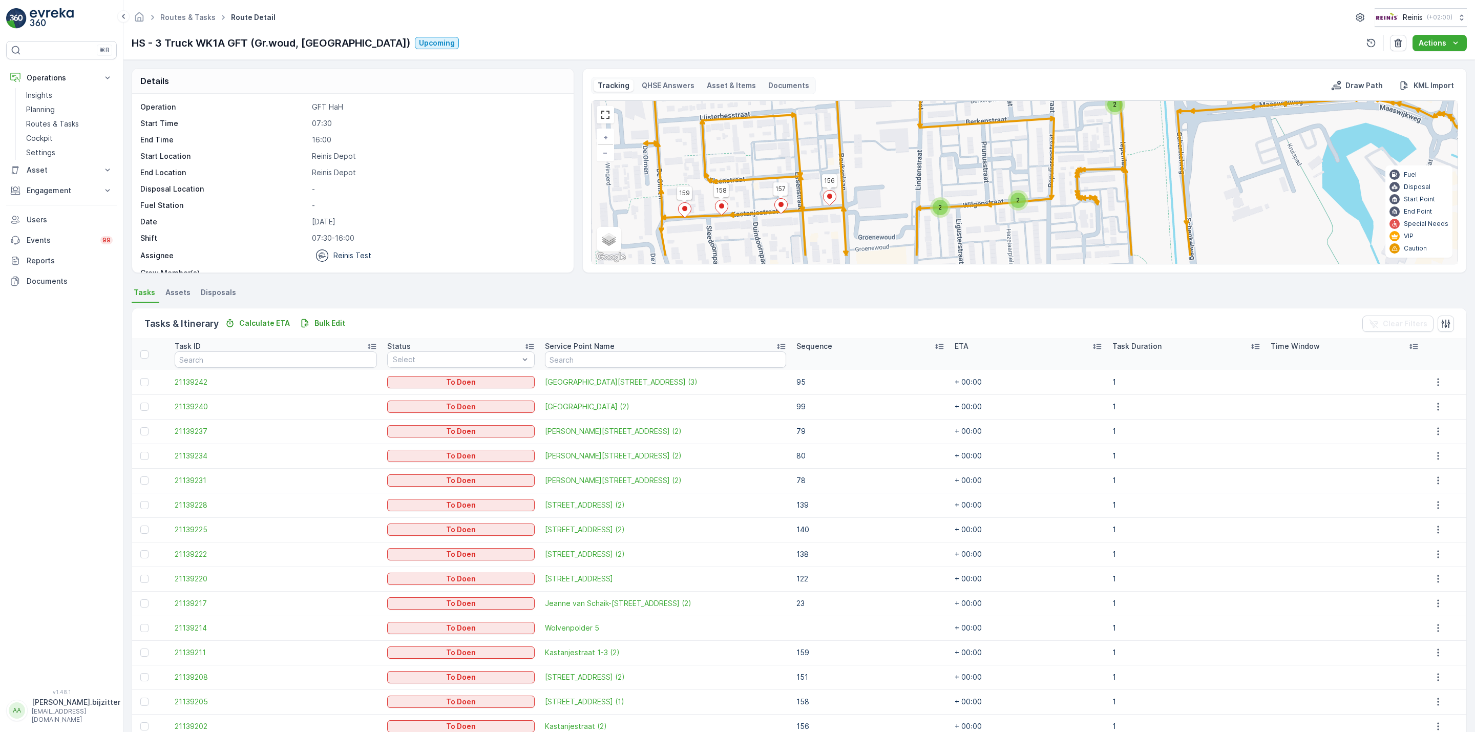
drag, startPoint x: 1032, startPoint y: 197, endPoint x: 1042, endPoint y: 177, distance: 22.5
click at [1042, 177] on div "2 2 2 122 23 126 99 95 78 79 80 140 156 157 159 158 139 138 152 151 154 153 + −…" at bounding box center [1025, 182] width 866 height 163
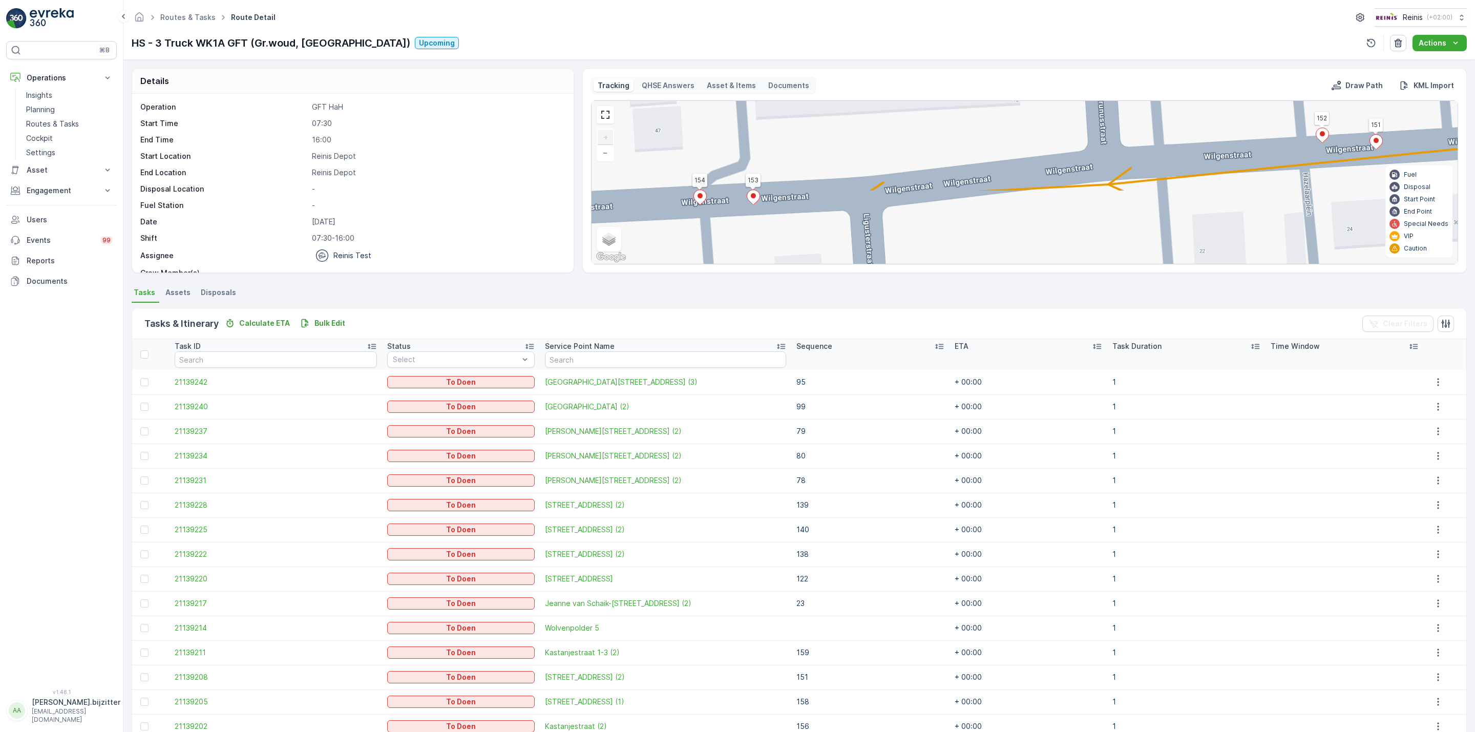
drag, startPoint x: 1003, startPoint y: 213, endPoint x: 1127, endPoint y: 128, distance: 150.8
click at [1127, 128] on div "122 23 126 99 95 78 79 80 140 156 157 159 158 139 138 152 151 154 153 + − Satel…" at bounding box center [1025, 182] width 866 height 163
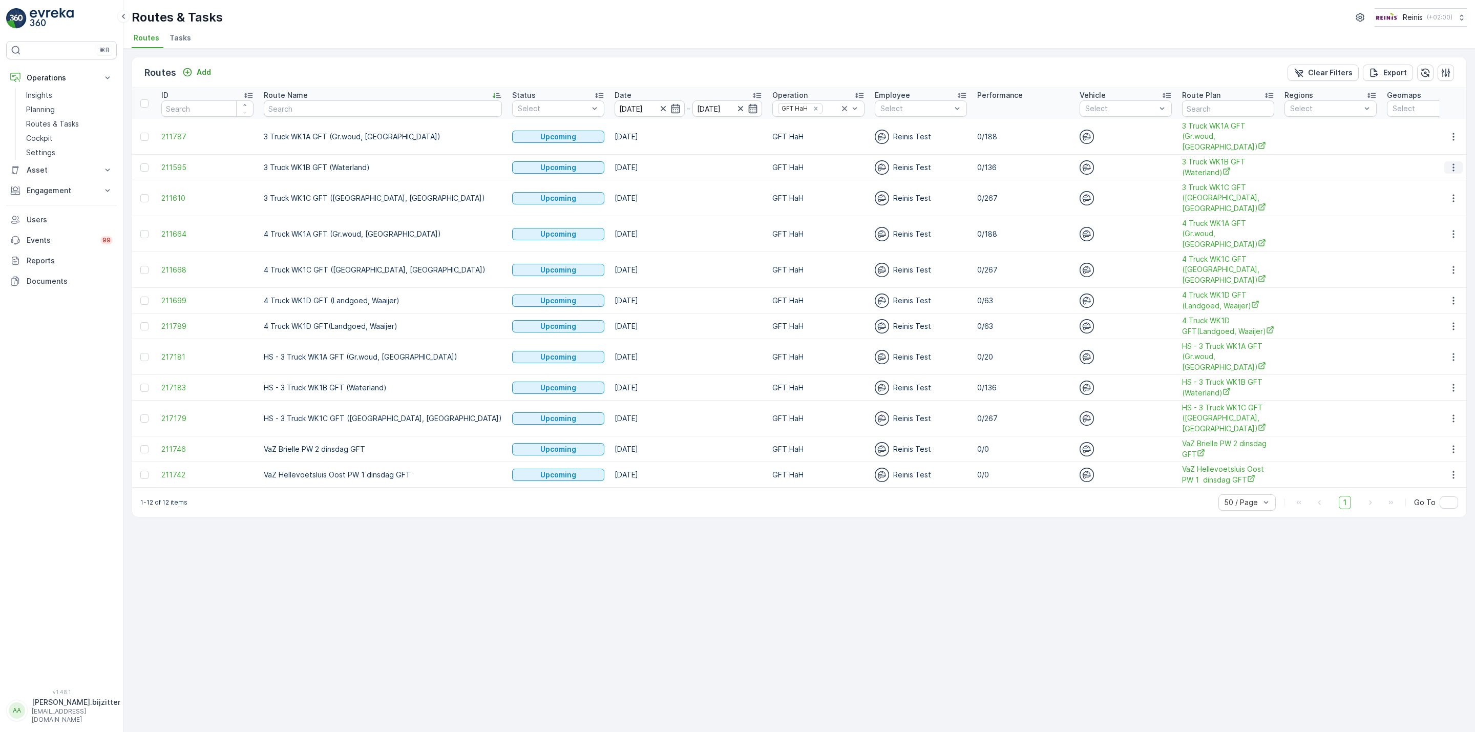
click at [1459, 166] on button "button" at bounding box center [1454, 167] width 18 height 12
click at [1432, 179] on span "See More Details" at bounding box center [1429, 183] width 59 height 10
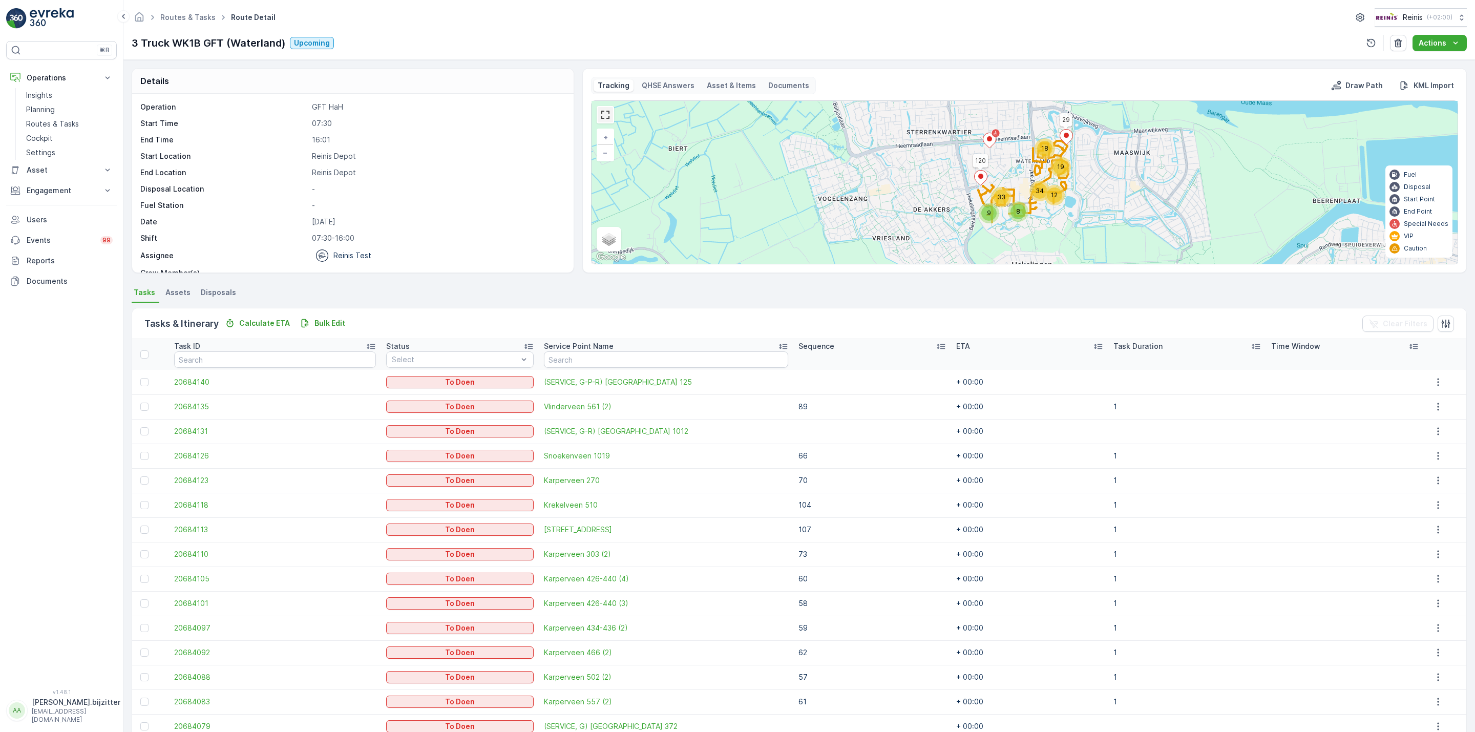
click at [609, 113] on link at bounding box center [605, 114] width 15 height 15
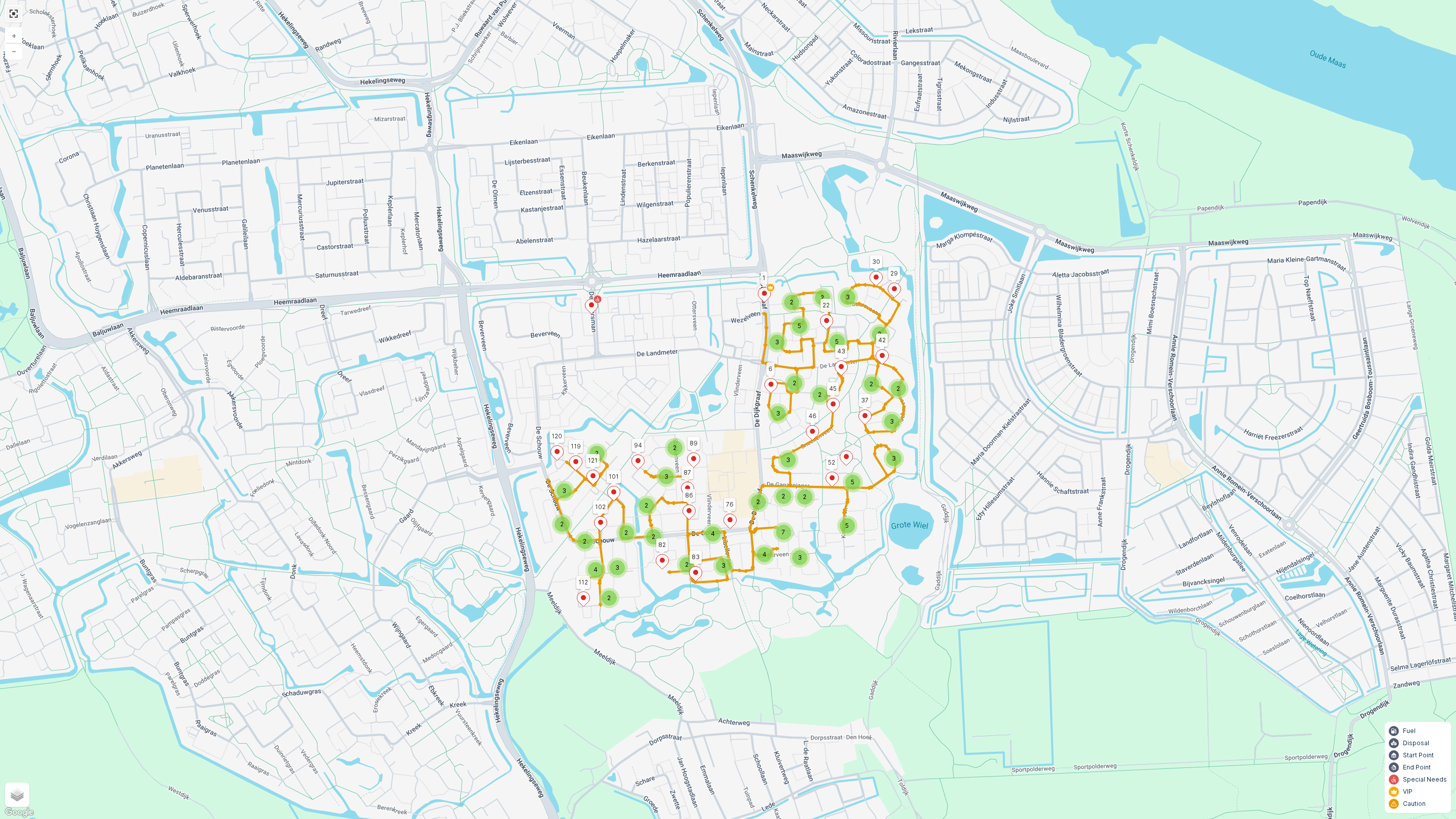
click at [20, 16] on link at bounding box center [13, 13] width 15 height 15
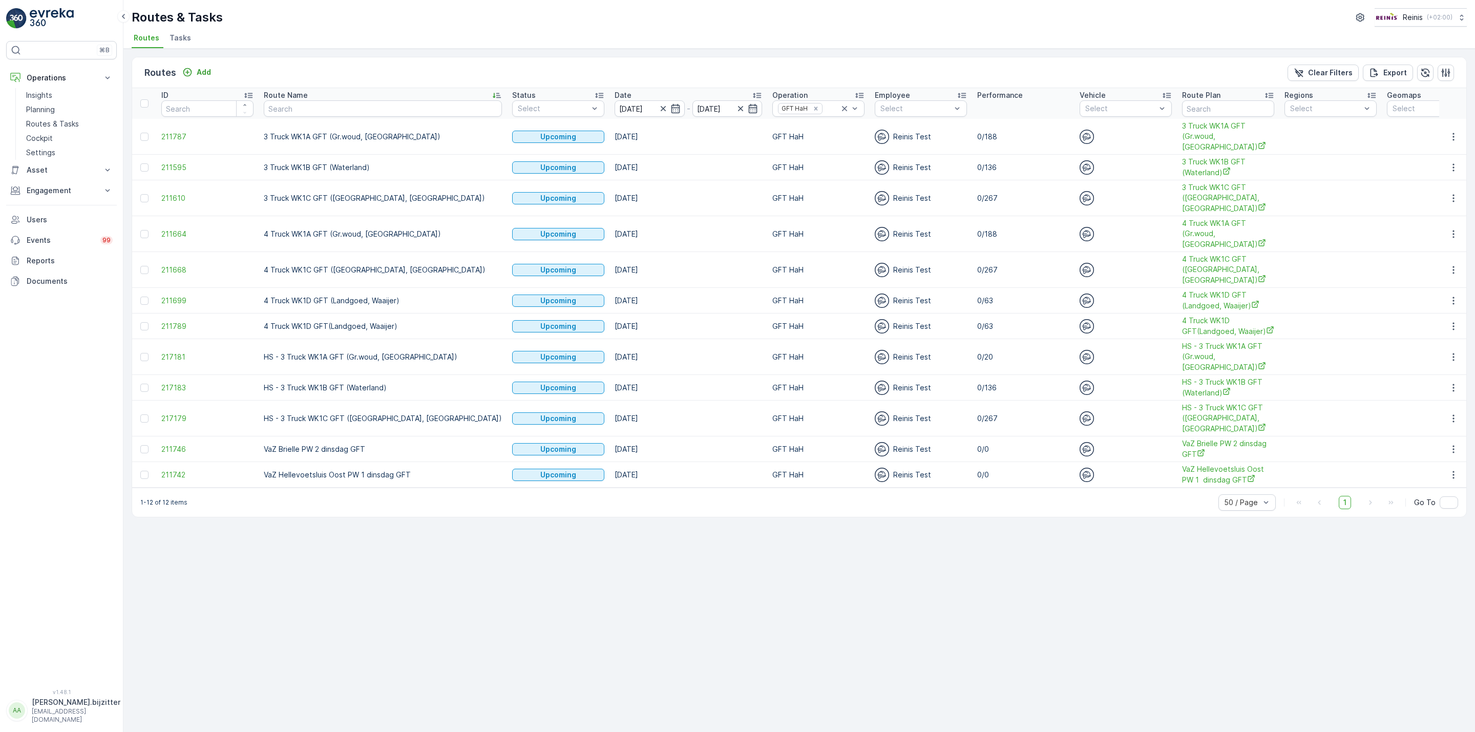
click at [1448, 192] on td at bounding box center [1453, 198] width 28 height 36
click at [1452, 194] on icon "button" at bounding box center [1454, 198] width 10 height 10
click at [1434, 214] on span "See More Details" at bounding box center [1429, 214] width 59 height 10
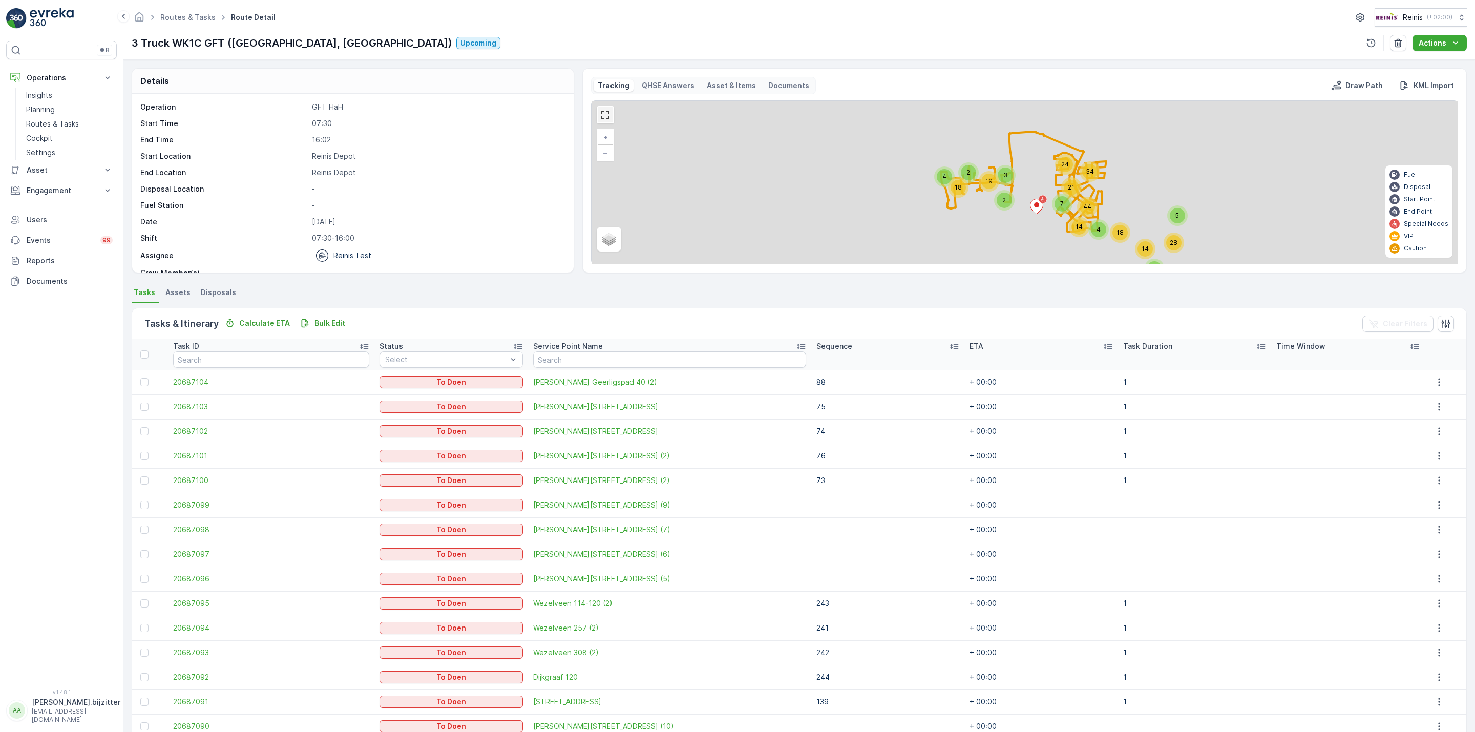
click at [601, 120] on link at bounding box center [605, 114] width 15 height 15
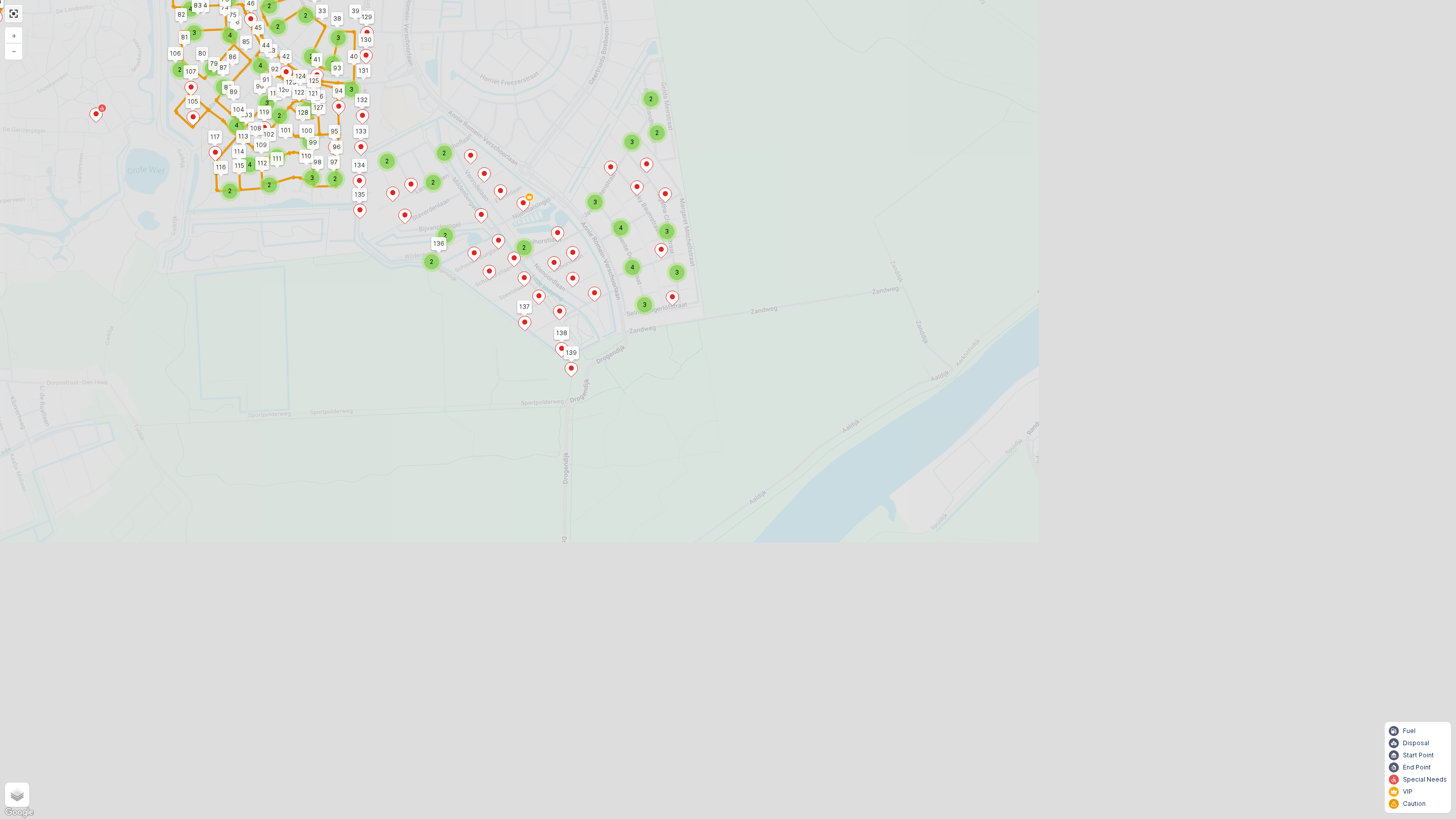
click at [5, 11] on div at bounding box center [13, 13] width 17 height 17
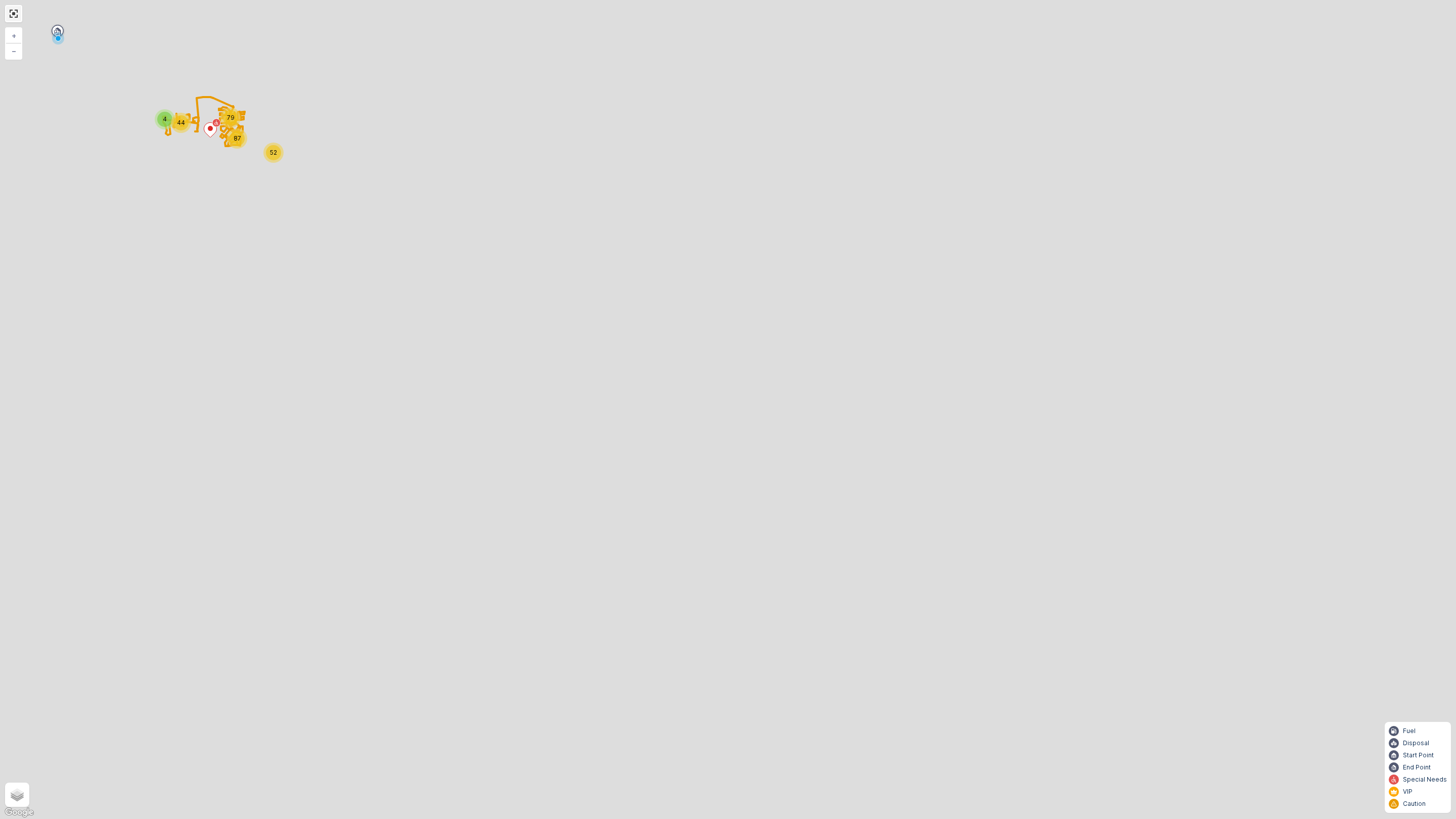
click at [14, 8] on link at bounding box center [13, 13] width 15 height 15
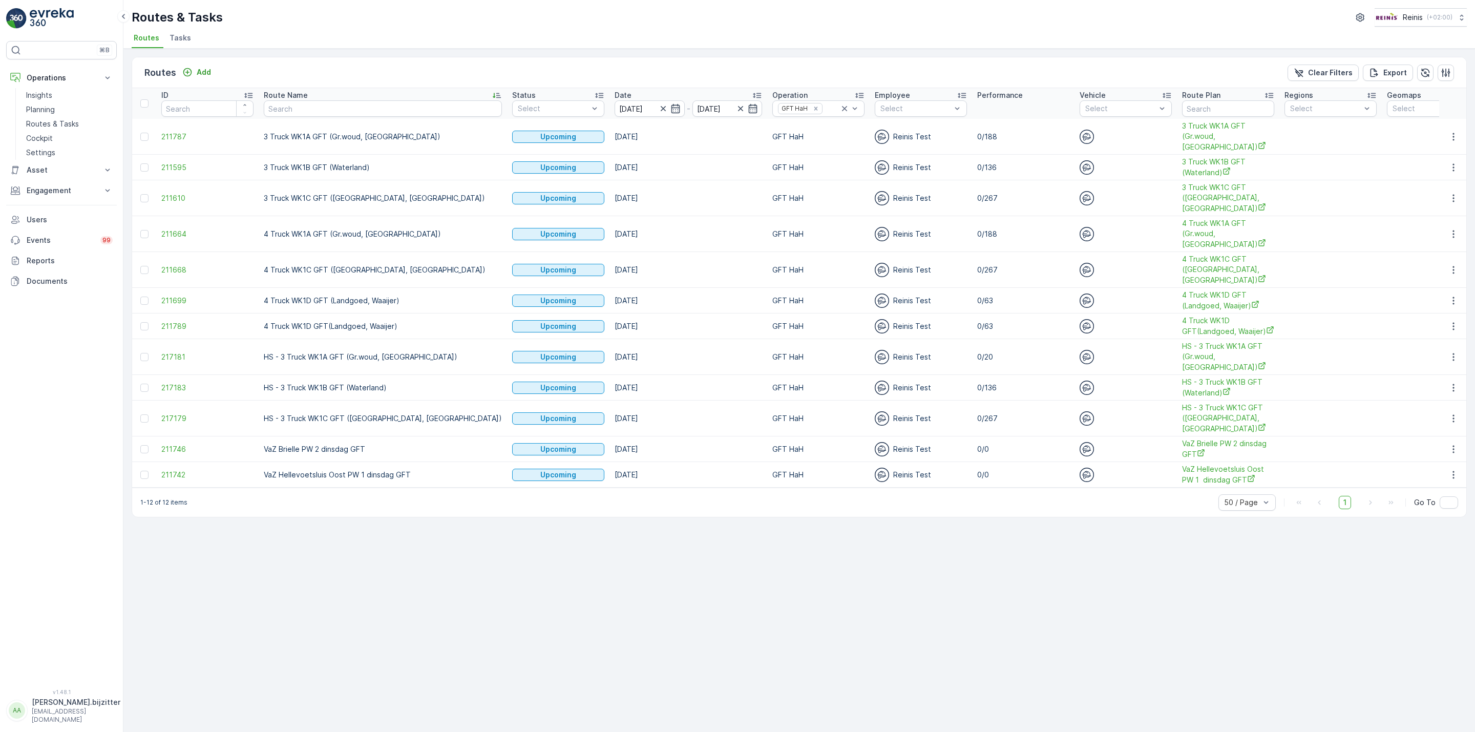
click at [151, 297] on td at bounding box center [144, 301] width 24 height 26
click at [146, 301] on div at bounding box center [144, 301] width 8 height 8
click at [140, 297] on input "checkbox" at bounding box center [140, 297] width 0 height 0
click at [1433, 77] on p "Delete Routes" at bounding box center [1415, 73] width 54 height 10
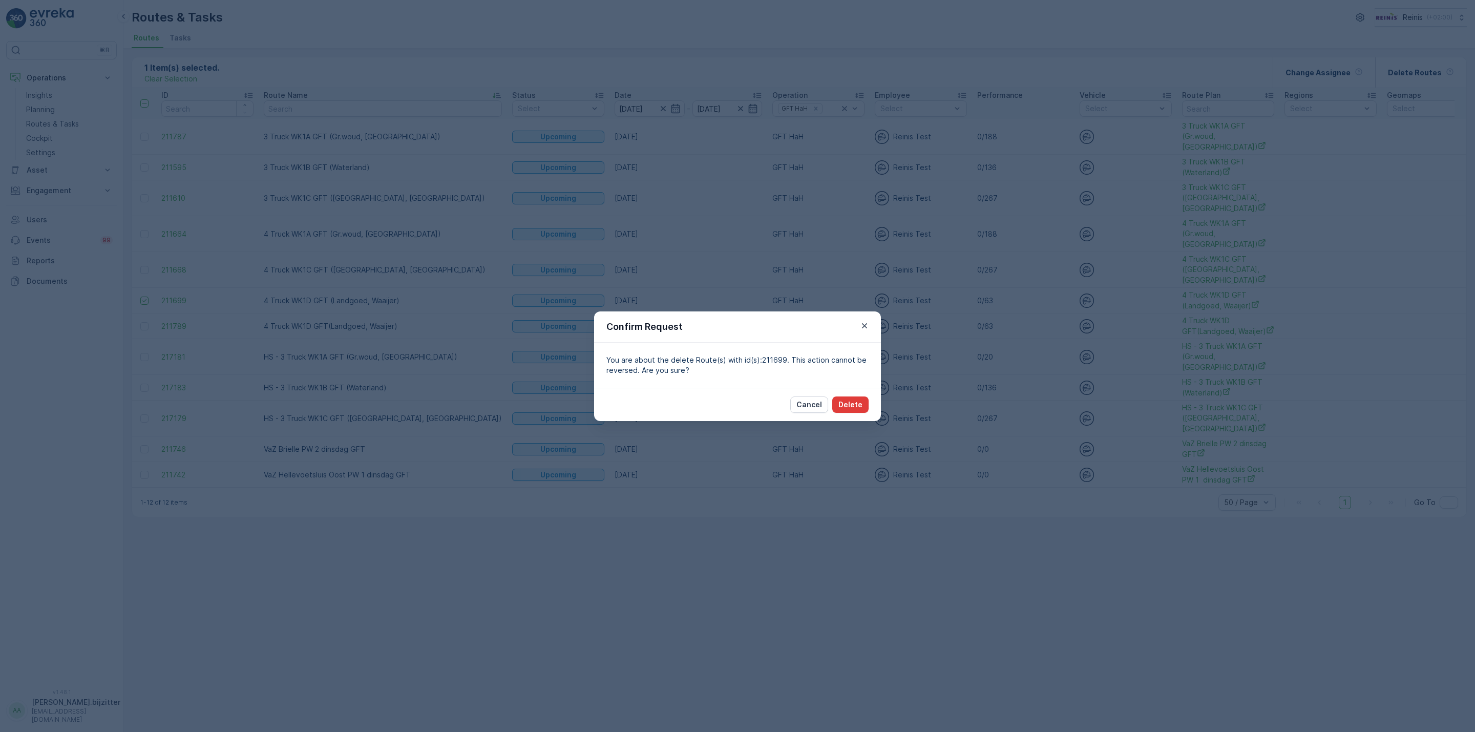
click at [847, 401] on p "Delete" at bounding box center [851, 405] width 24 height 10
